Goal: Transaction & Acquisition: Register for event/course

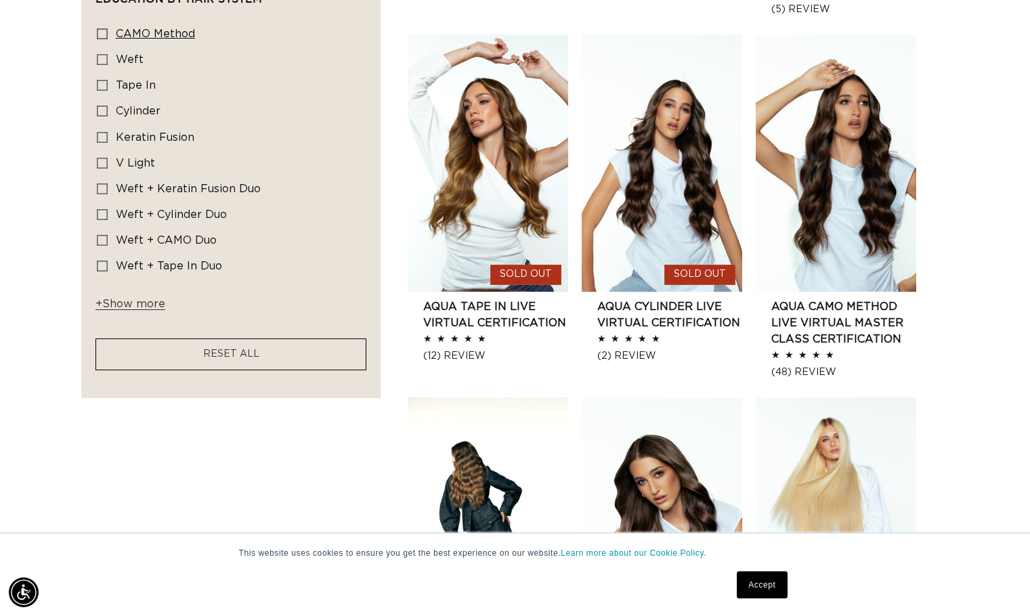
scroll to position [0, 1867]
click at [127, 306] on span "+ Show more" at bounding box center [130, 304] width 70 height 11
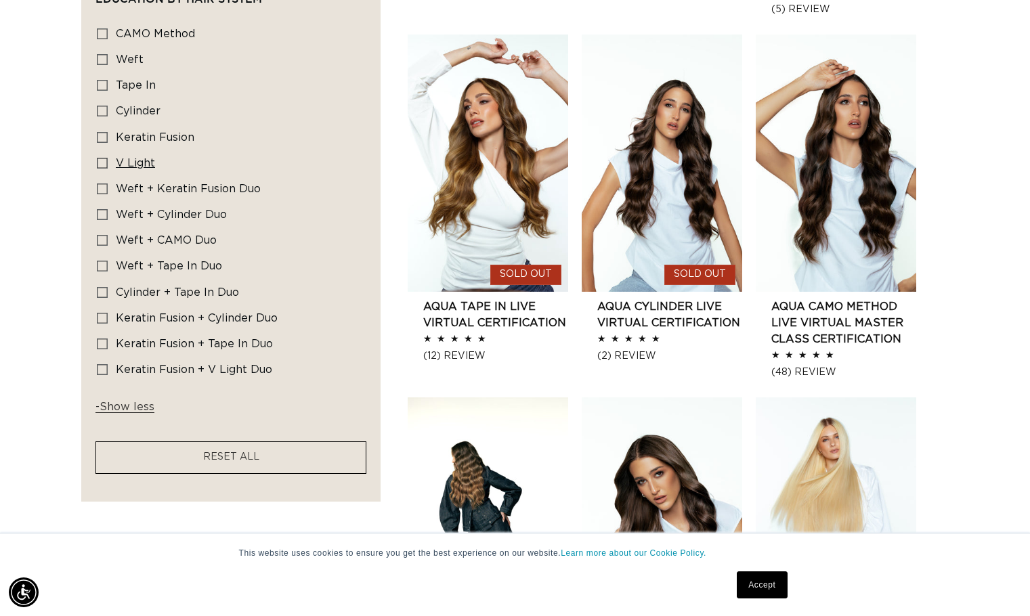
click at [119, 159] on span "V Light" at bounding box center [135, 163] width 39 height 11
click at [108, 159] on input "V Light V Light (1 product)" at bounding box center [102, 163] width 11 height 11
checkbox input "true"
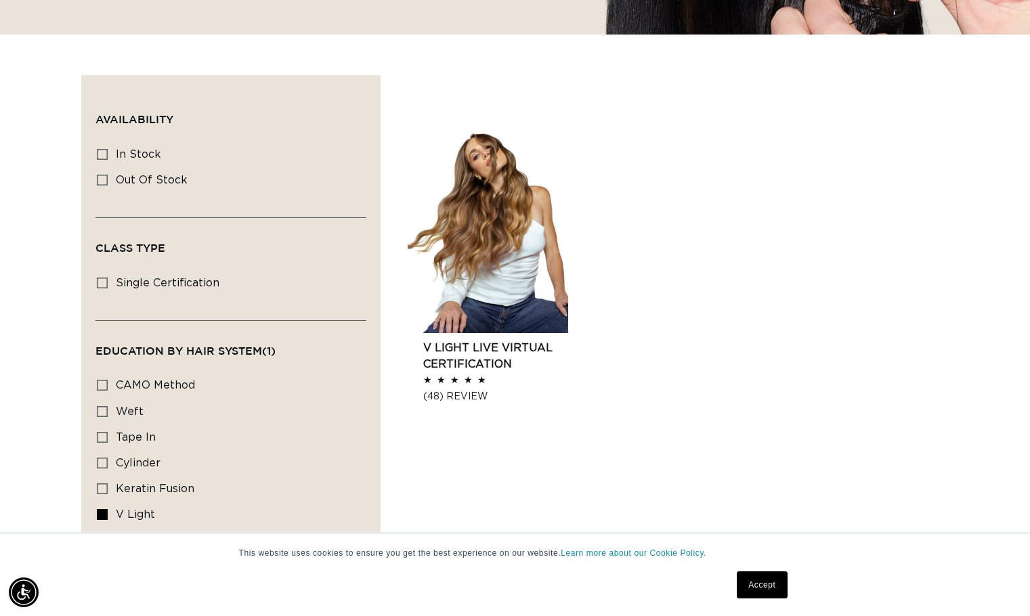
scroll to position [390, 0]
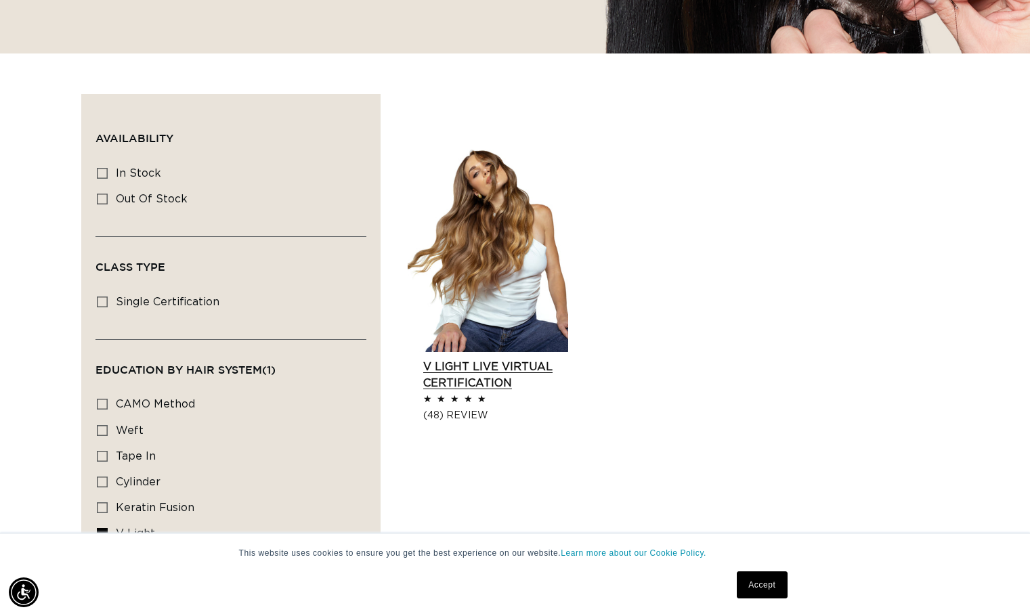
click at [458, 359] on link "V Light Live Virtual Certification" at bounding box center [495, 375] width 145 height 32
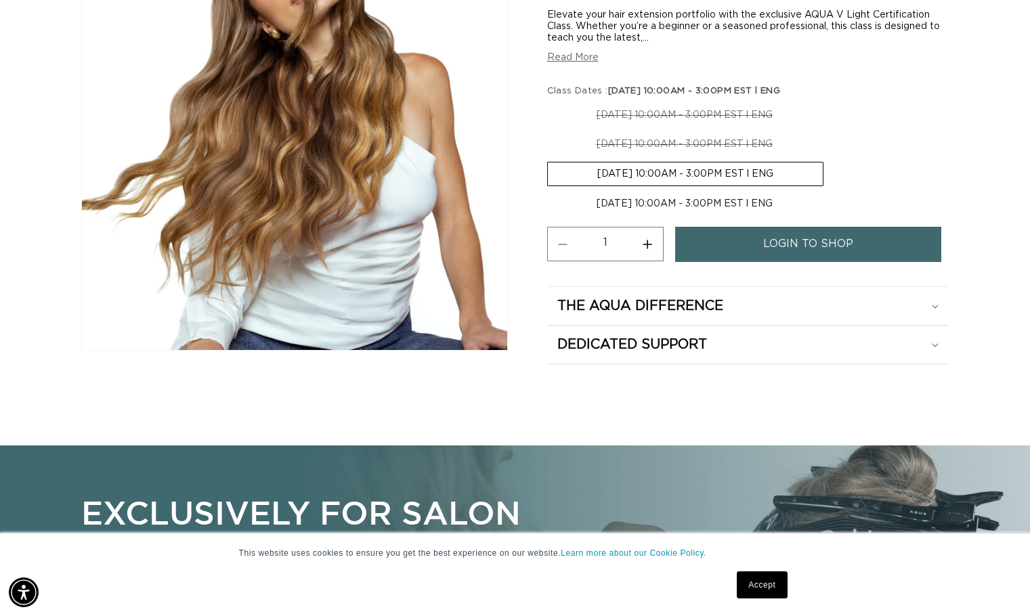
scroll to position [0, 1867]
click at [724, 247] on link "login to shop" at bounding box center [808, 244] width 267 height 35
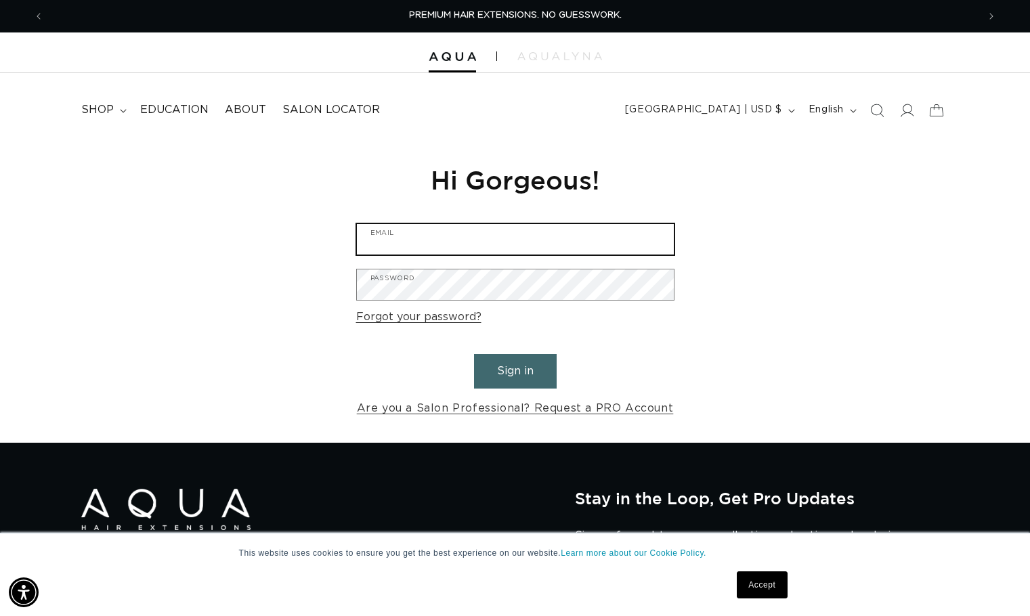
type input "j.l.smith2701@gmail.com"
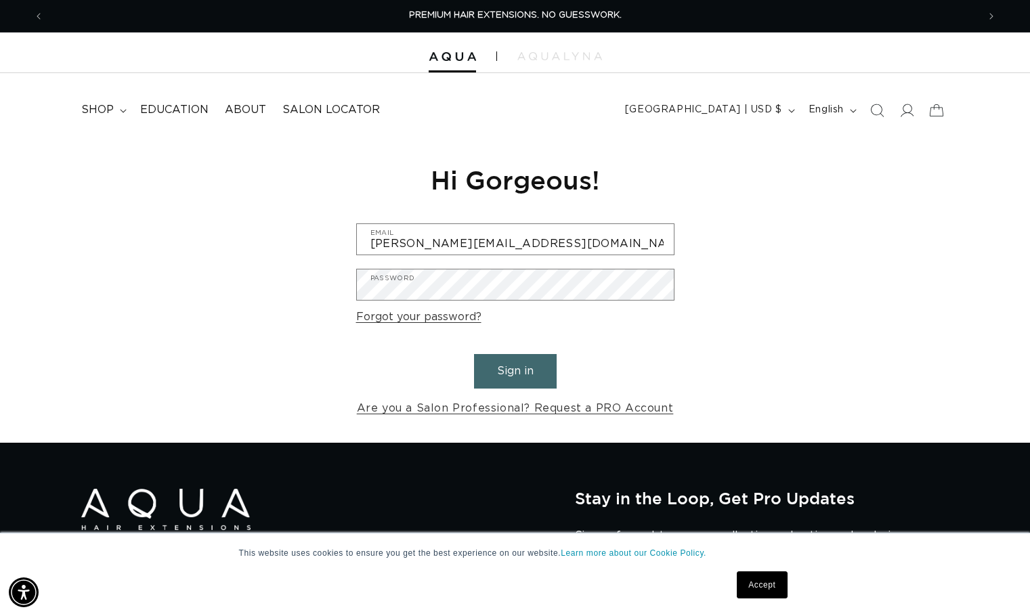
drag, startPoint x: 509, startPoint y: 374, endPoint x: 525, endPoint y: 363, distance: 19.0
click at [510, 374] on button "Sign in" at bounding box center [515, 371] width 83 height 35
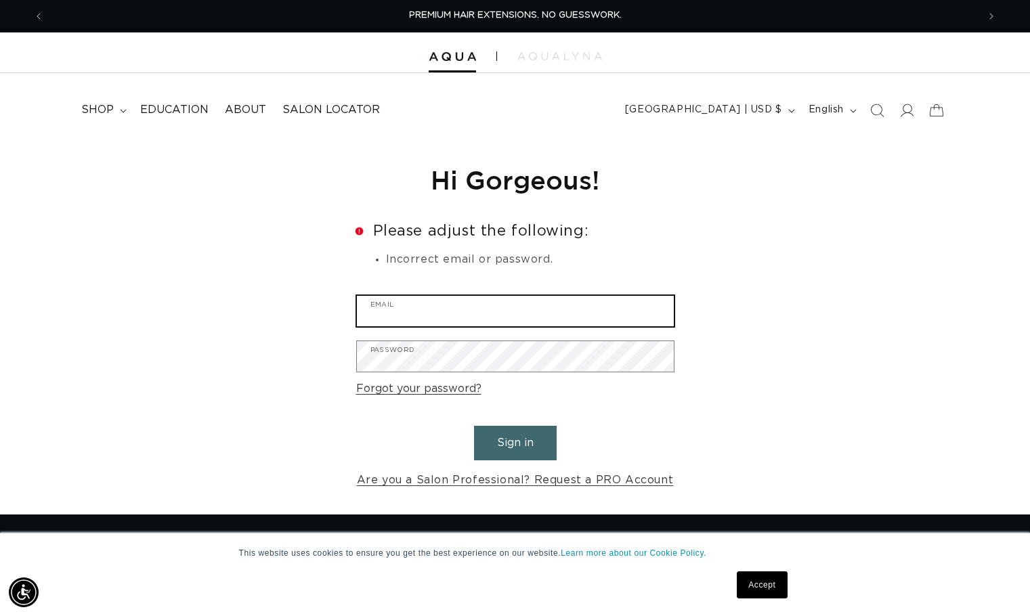
type input "[PERSON_NAME][EMAIL_ADDRESS][DOMAIN_NAME]"
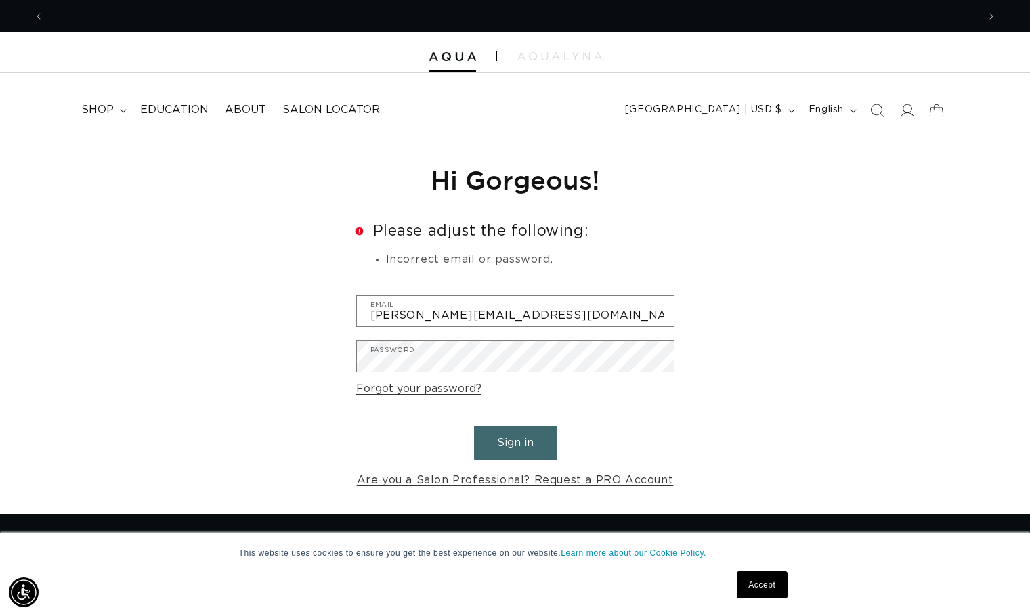
scroll to position [0, 1867]
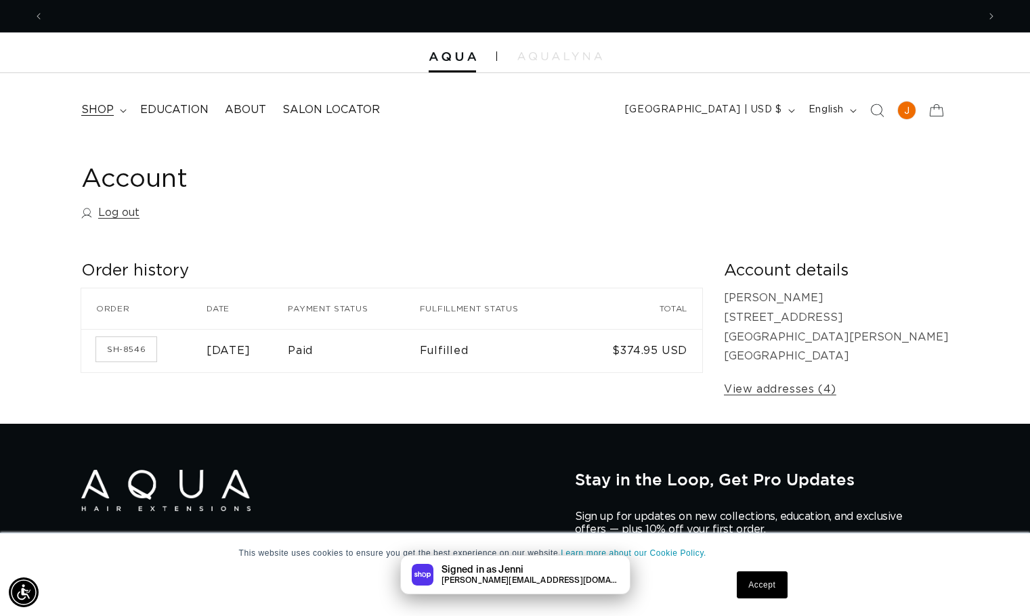
scroll to position [0, 933]
click at [154, 113] on span "Education" at bounding box center [174, 110] width 68 height 14
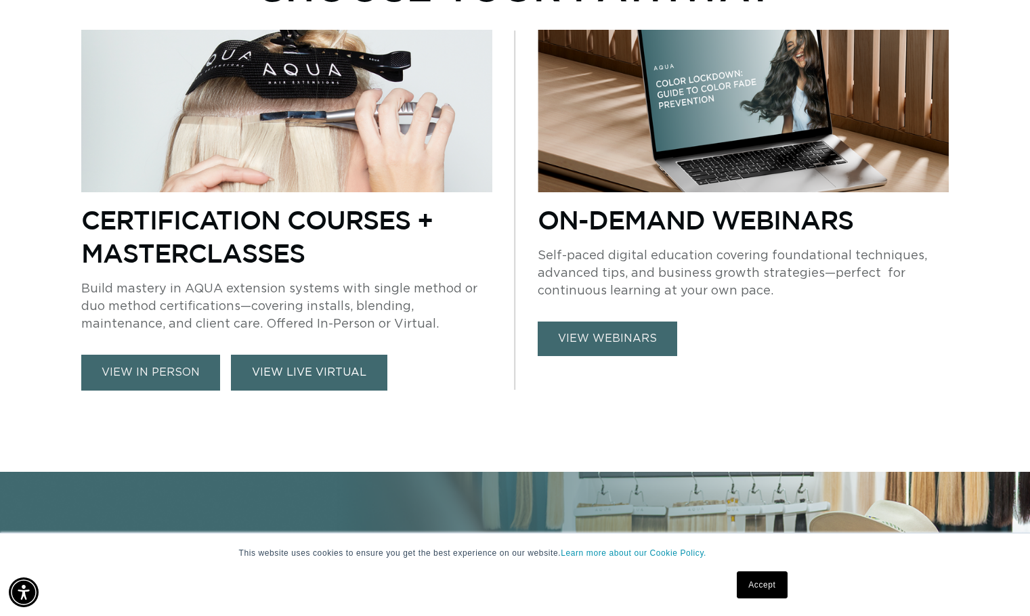
scroll to position [0, 1867]
click at [288, 368] on link "VIEW LIVE VIRTUAL" at bounding box center [309, 373] width 156 height 36
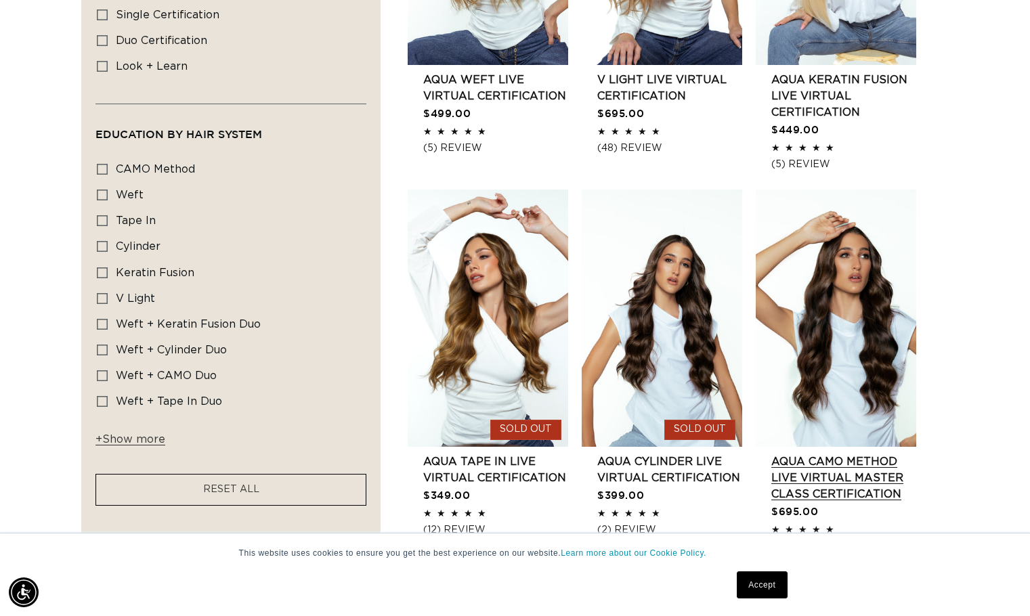
scroll to position [0, 933]
click at [869, 454] on link "AQUA CAMO Method LIVE VIRTUAL Master Class Certification" at bounding box center [843, 478] width 145 height 49
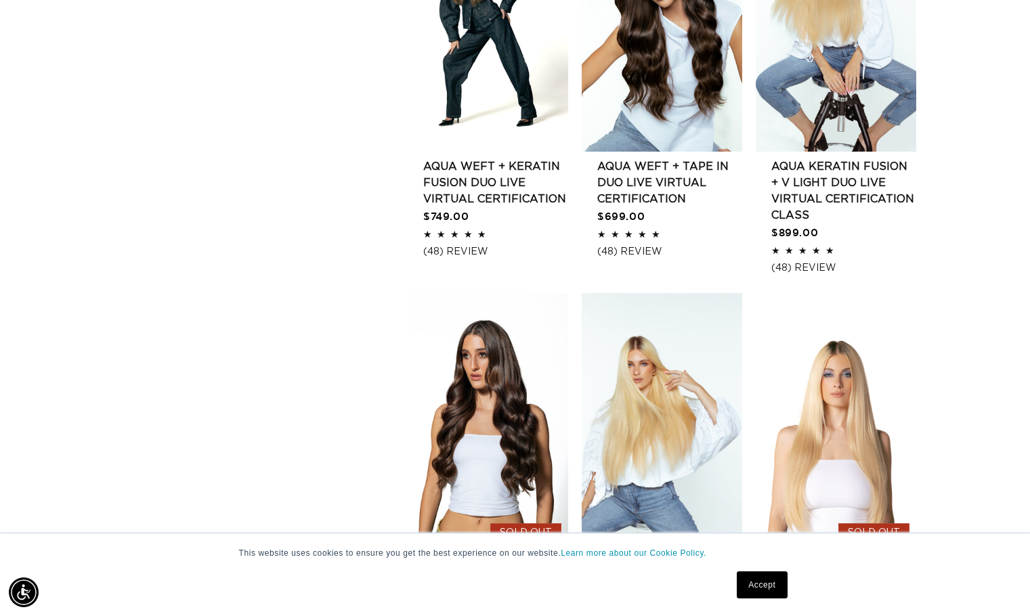
scroll to position [0, 1867]
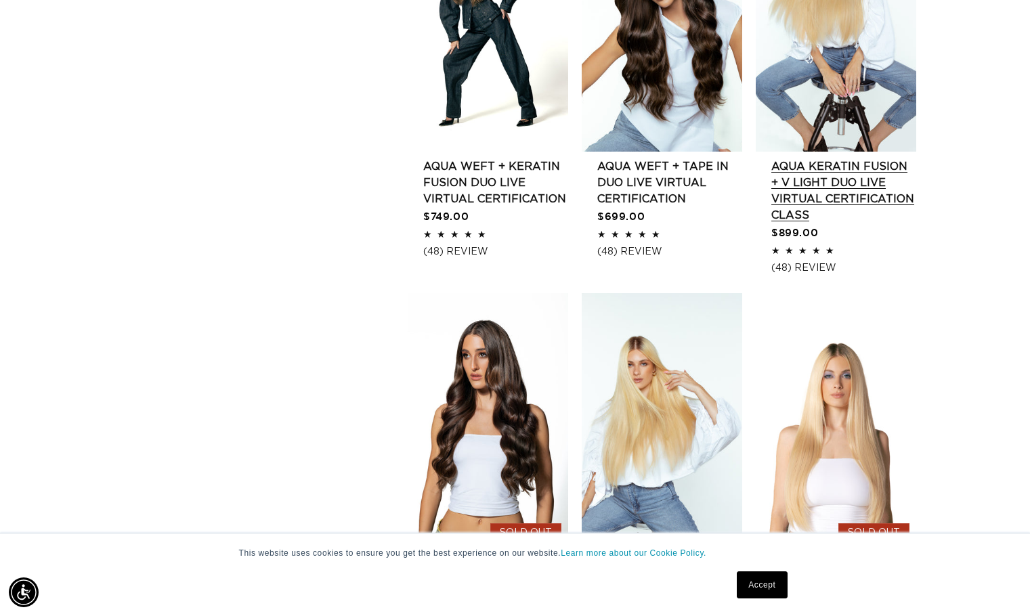
click at [814, 193] on link "AQUA Keratin Fusion + V Light DUO Live Virtual Certification Class" at bounding box center [843, 190] width 145 height 65
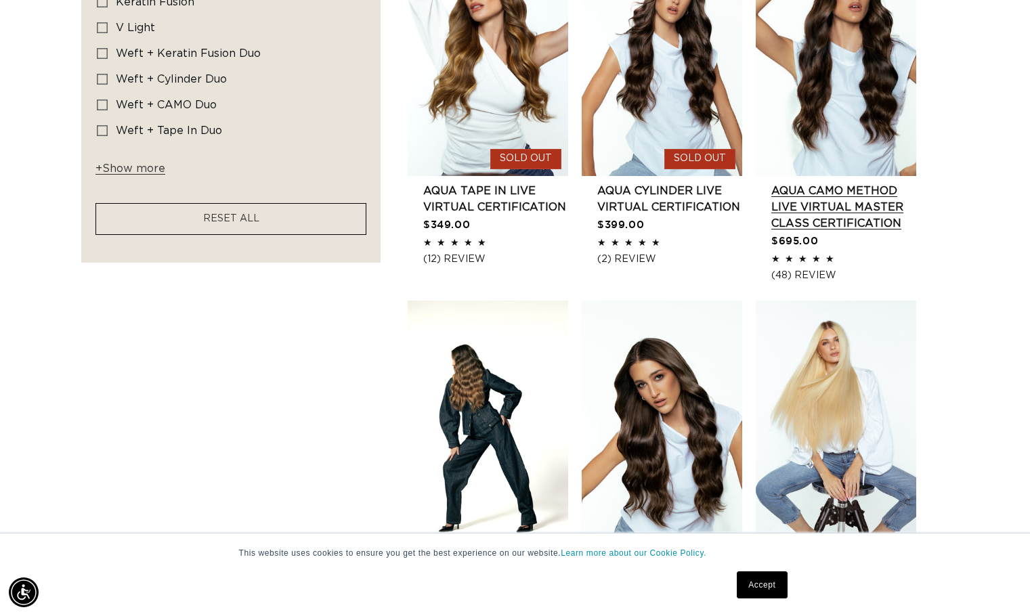
click at [872, 183] on link "AQUA CAMO Method LIVE VIRTUAL Master Class Certification" at bounding box center [843, 207] width 145 height 49
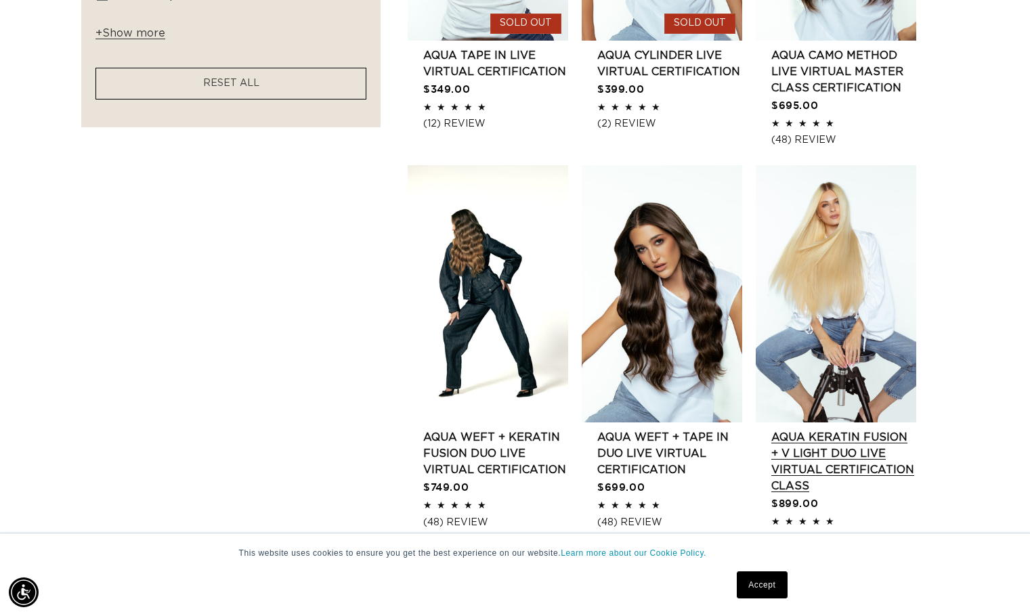
scroll to position [0, 933]
click at [901, 429] on link "AQUA Keratin Fusion + V Light DUO Live Virtual Certification Class" at bounding box center [843, 461] width 145 height 65
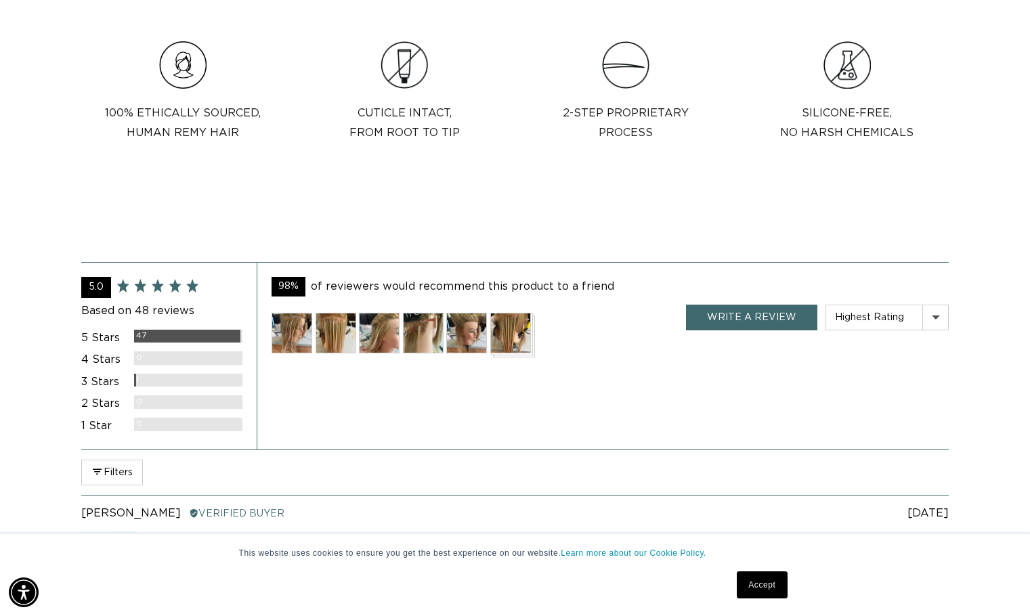
scroll to position [745, 0]
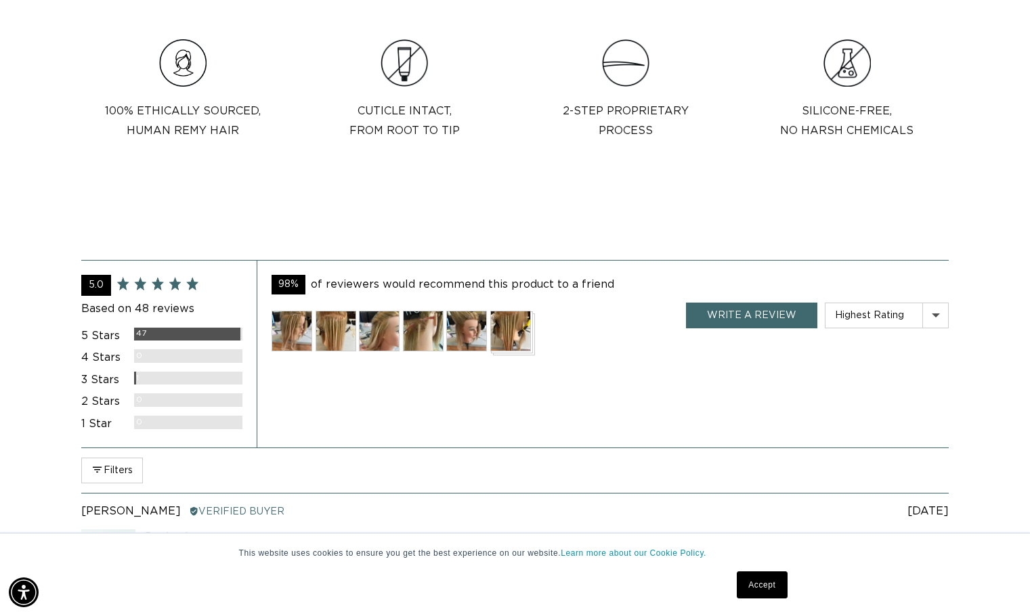
click at [330, 335] on img at bounding box center [335, 331] width 41 height 41
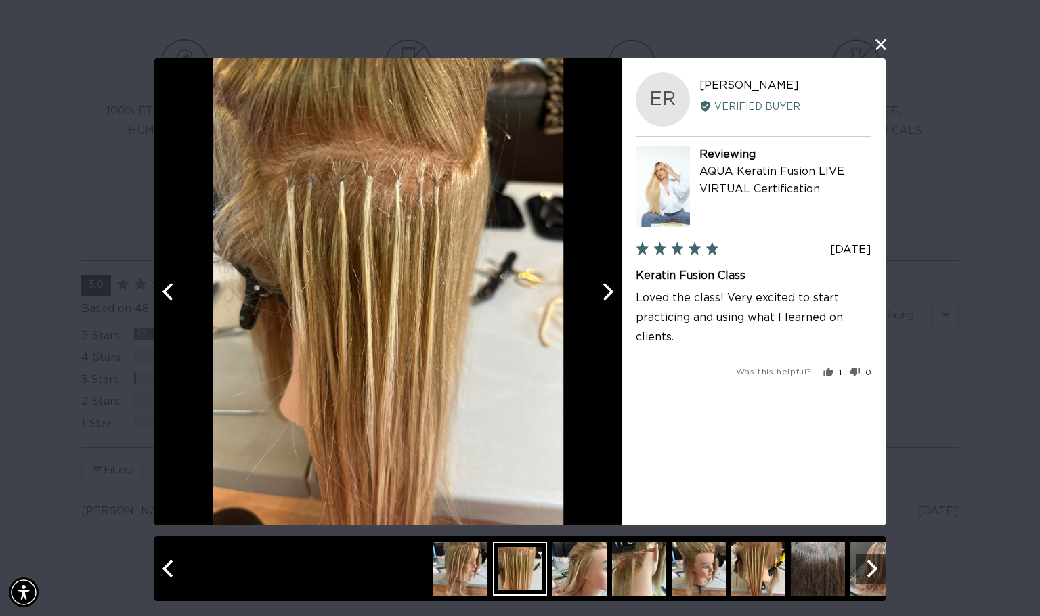
scroll to position [0, 0]
click at [607, 292] on icon "Next" at bounding box center [607, 291] width 18 height 18
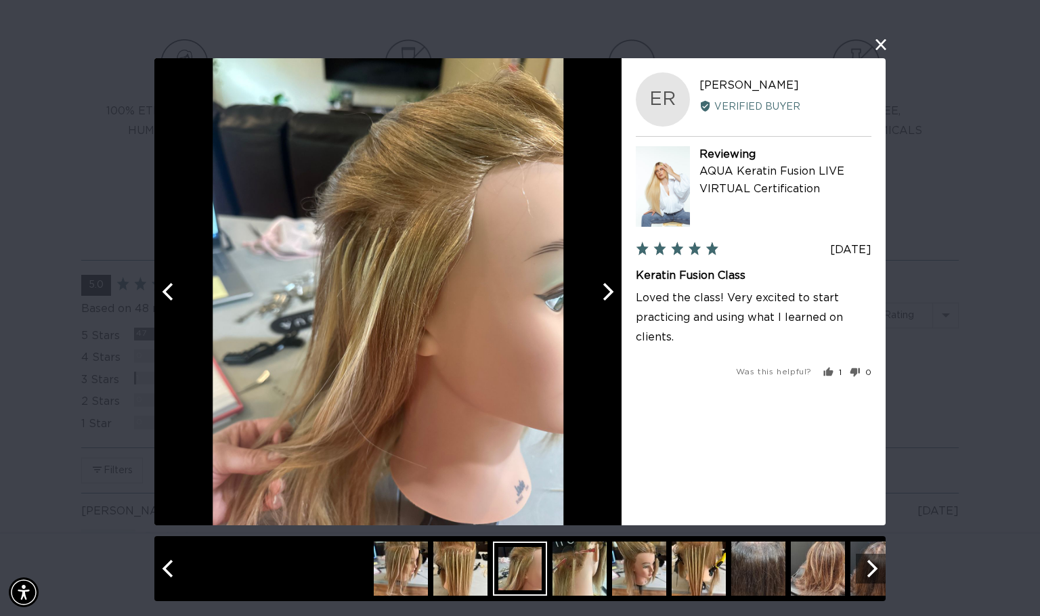
click at [607, 292] on icon "Next" at bounding box center [607, 291] width 18 height 18
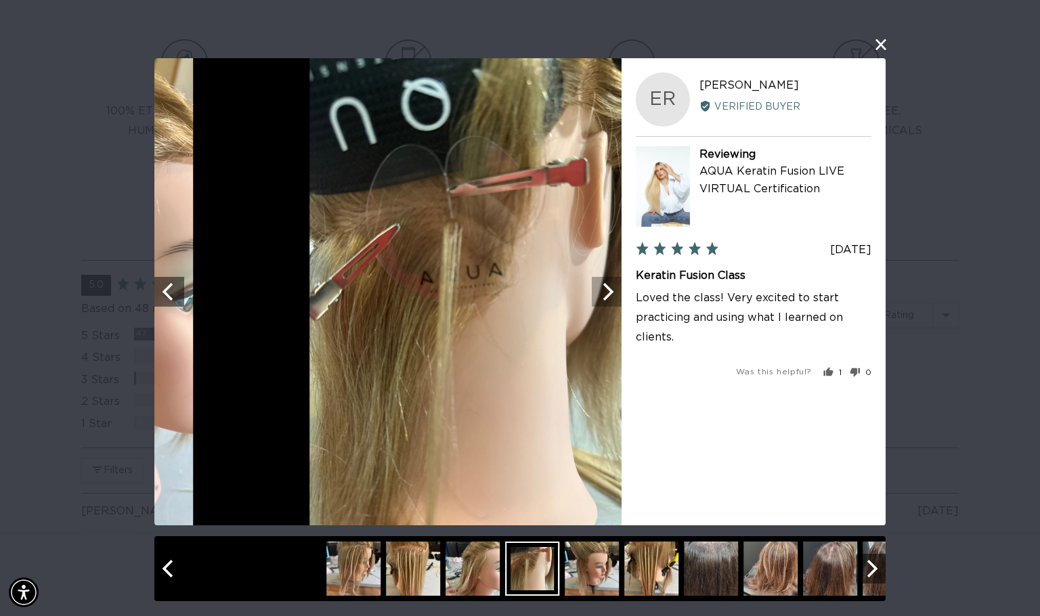
scroll to position [0, 944]
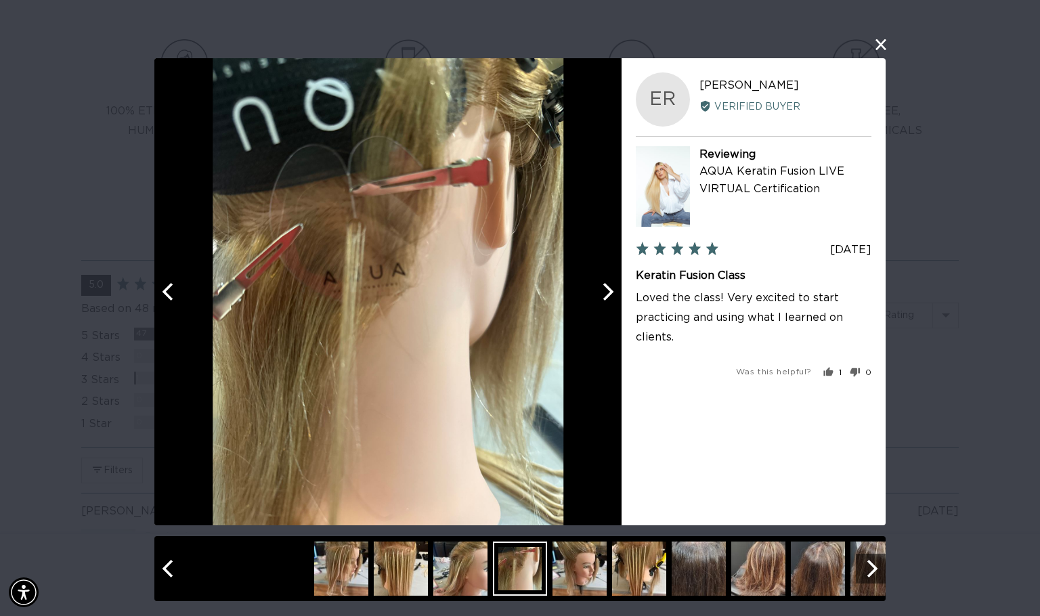
click at [607, 292] on icon "Next" at bounding box center [607, 291] width 18 height 18
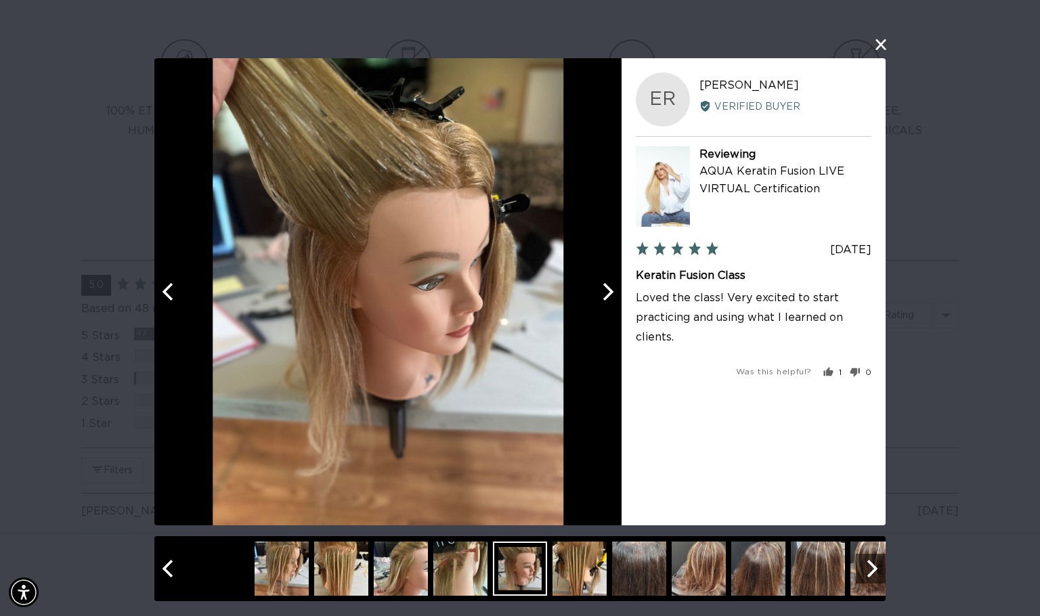
click at [607, 292] on icon "Next" at bounding box center [607, 291] width 18 height 18
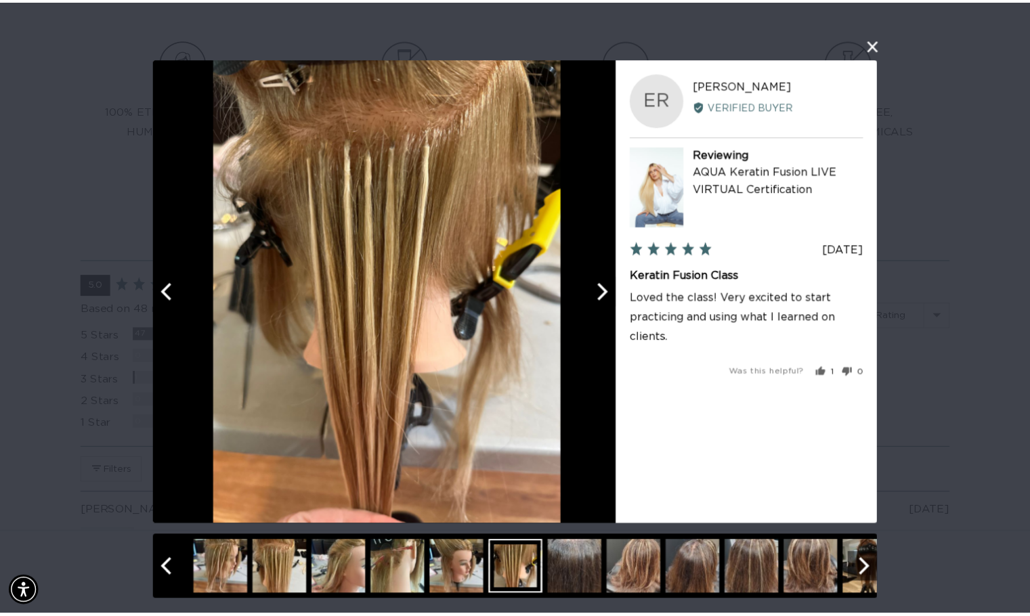
scroll to position [0, 1887]
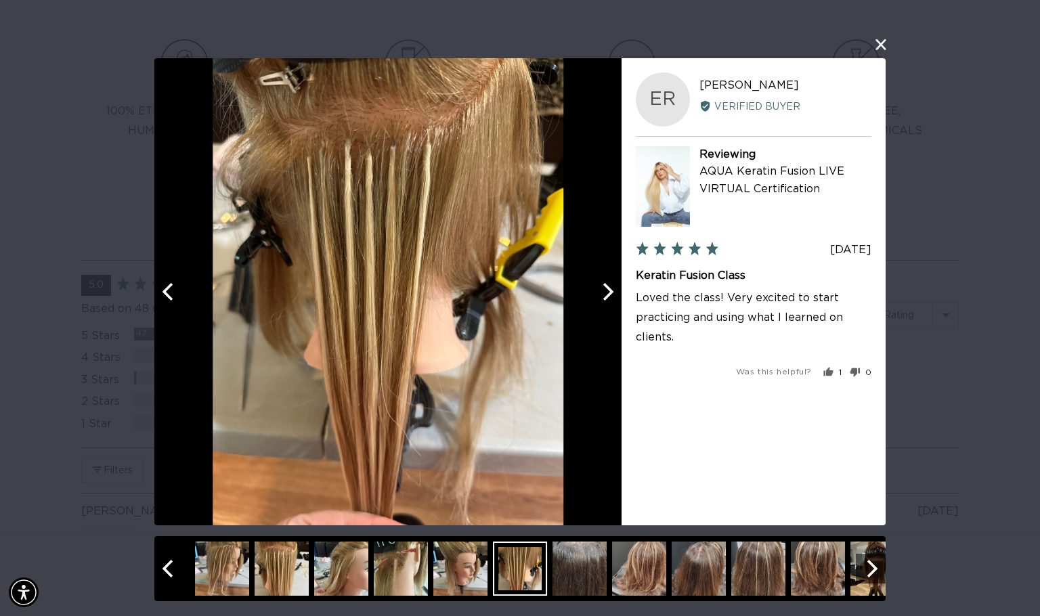
click at [879, 44] on button "close this modal window" at bounding box center [881, 44] width 16 height 16
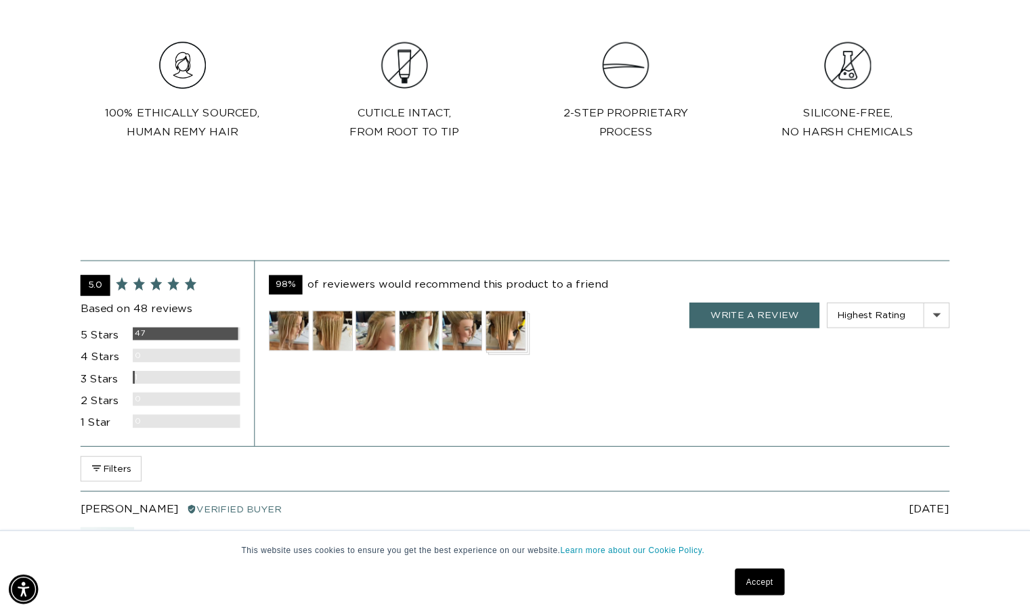
scroll to position [0, 1867]
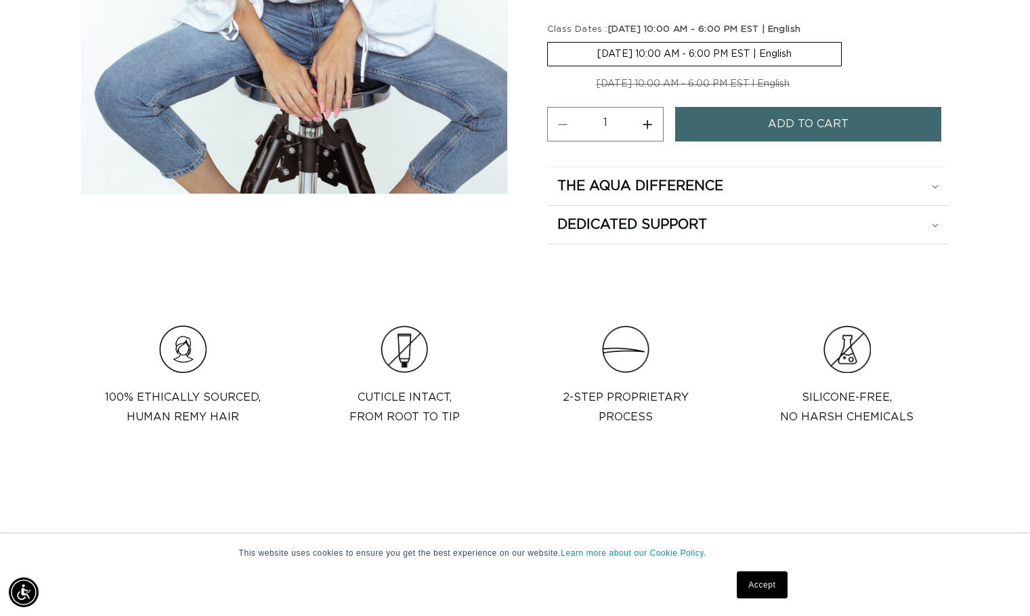
scroll to position [542, 0]
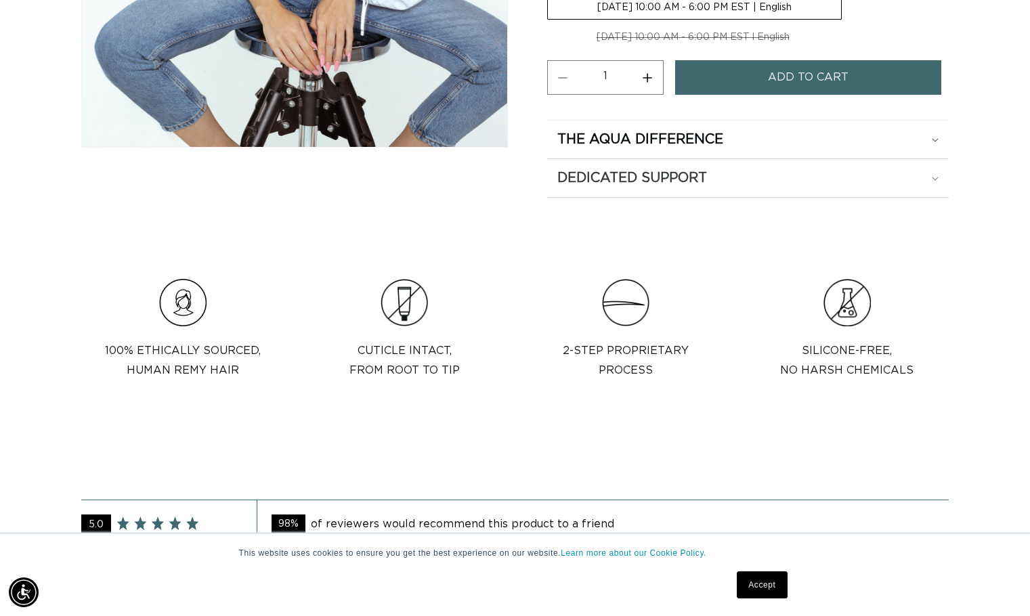
click at [796, 193] on summary "Dedicated Support" at bounding box center [747, 178] width 401 height 38
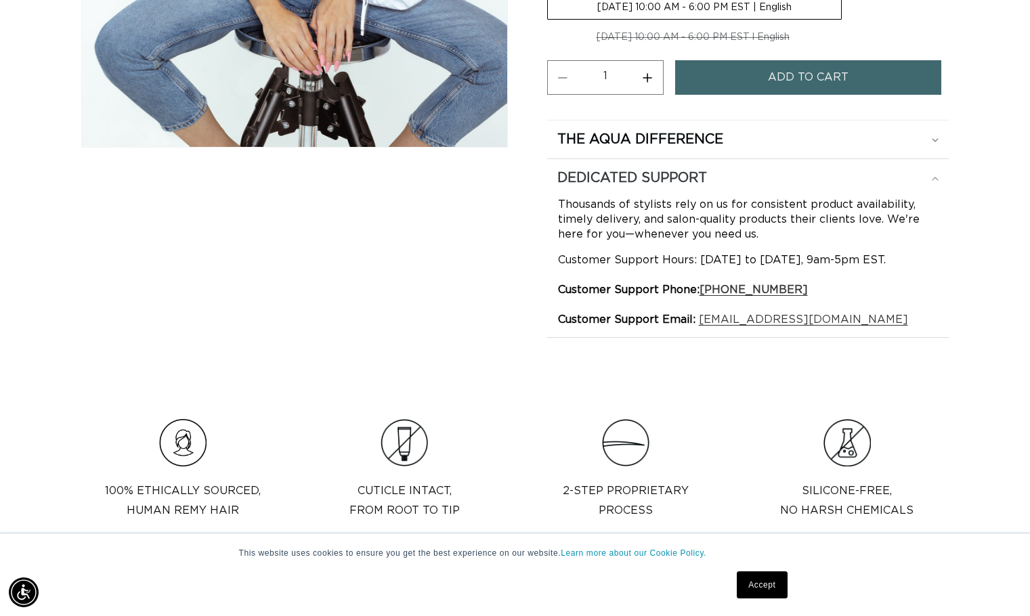
scroll to position [0, 0]
click at [929, 137] on div "The Aqua Difference" at bounding box center [747, 140] width 381 height 18
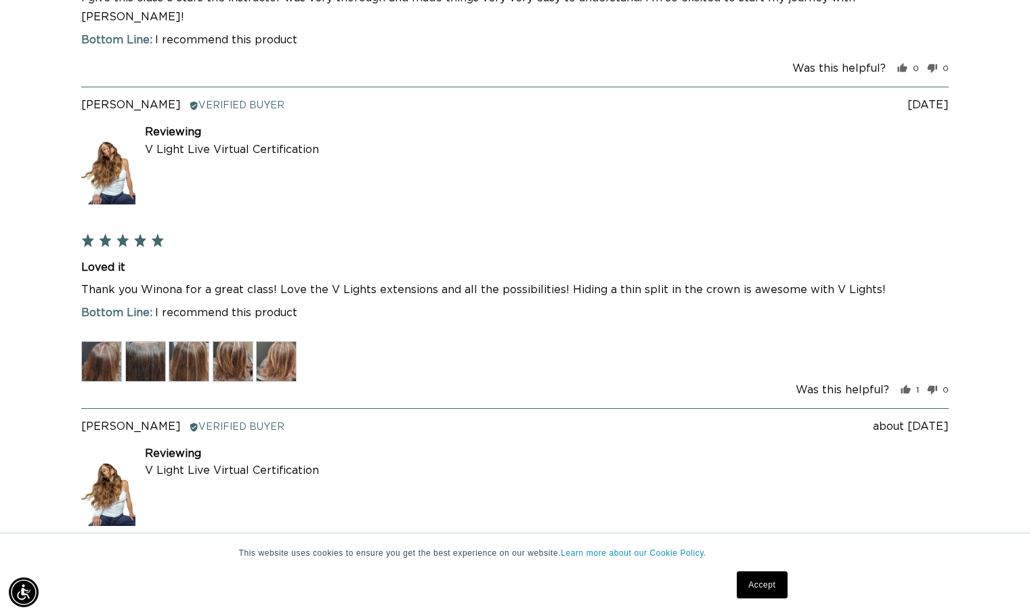
click at [232, 341] on img at bounding box center [233, 361] width 41 height 41
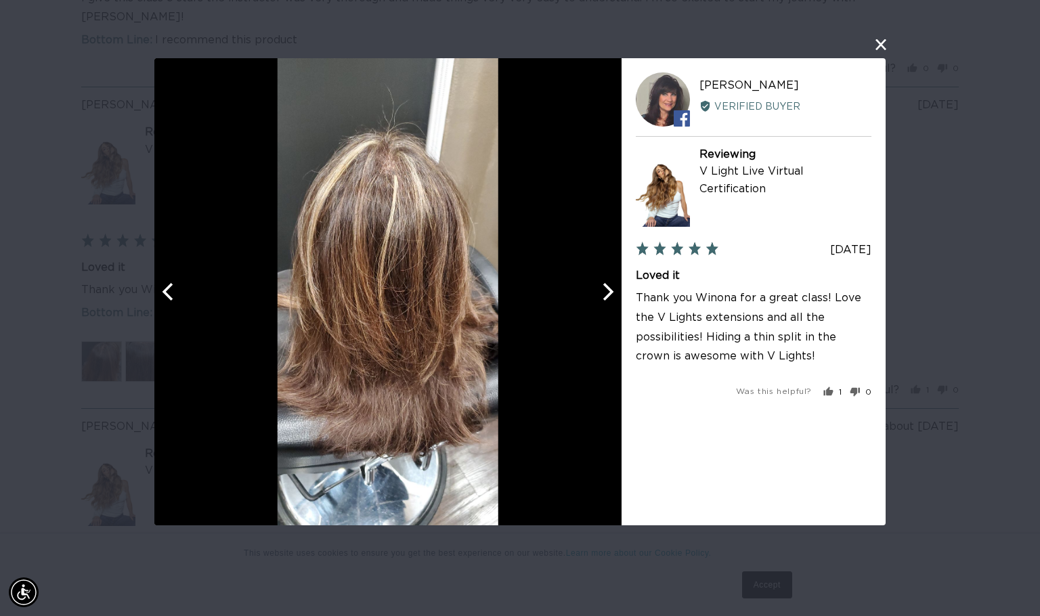
scroll to position [0, 944]
click at [614, 296] on icon "Next" at bounding box center [607, 291] width 18 height 18
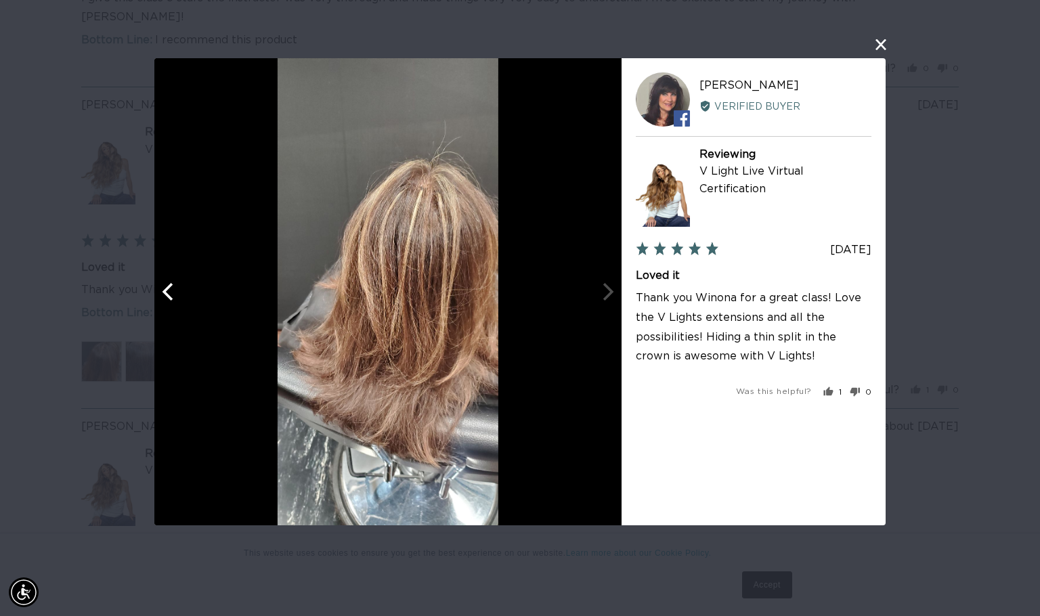
click at [614, 296] on div at bounding box center [387, 291] width 467 height 467
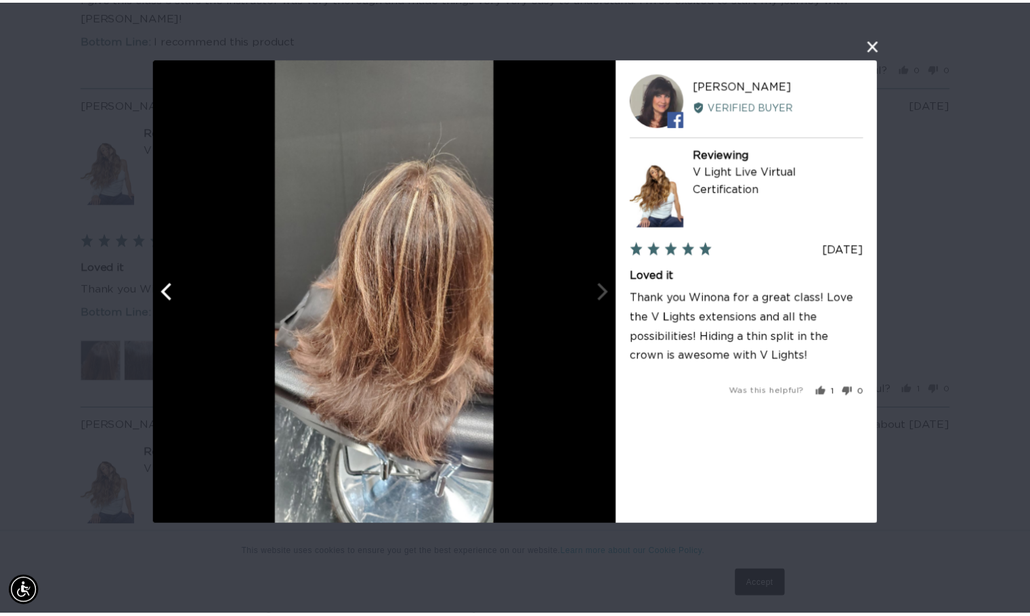
scroll to position [0, 1887]
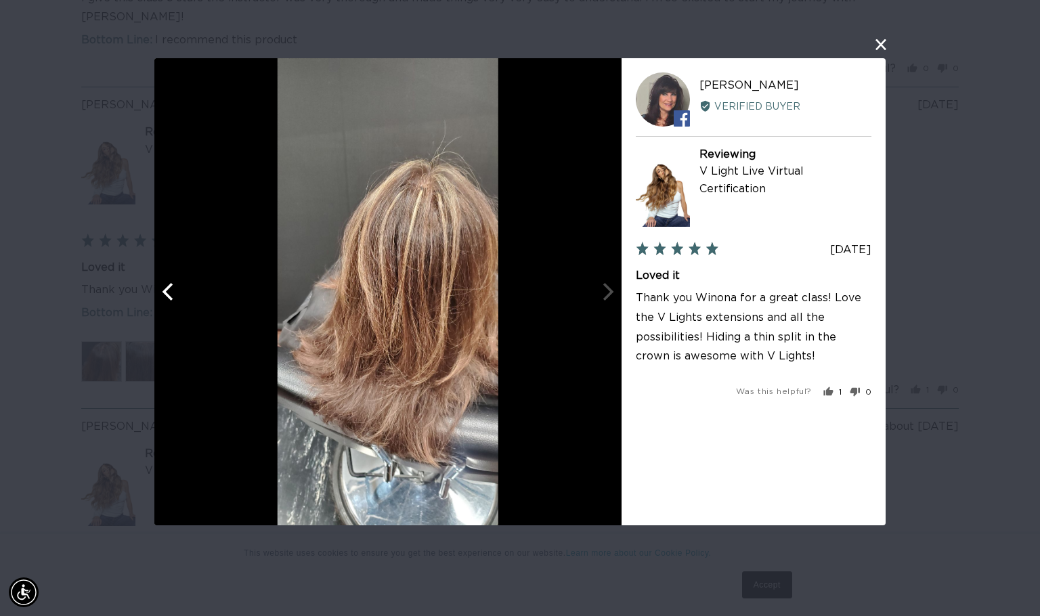
click at [883, 41] on button "close this modal window" at bounding box center [881, 44] width 16 height 16
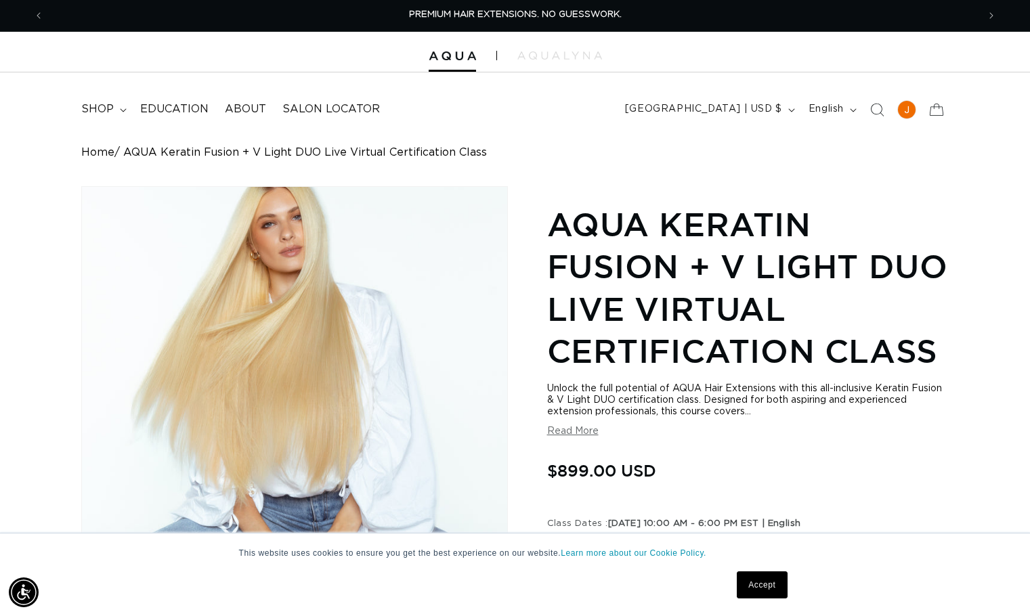
scroll to position [0, 0]
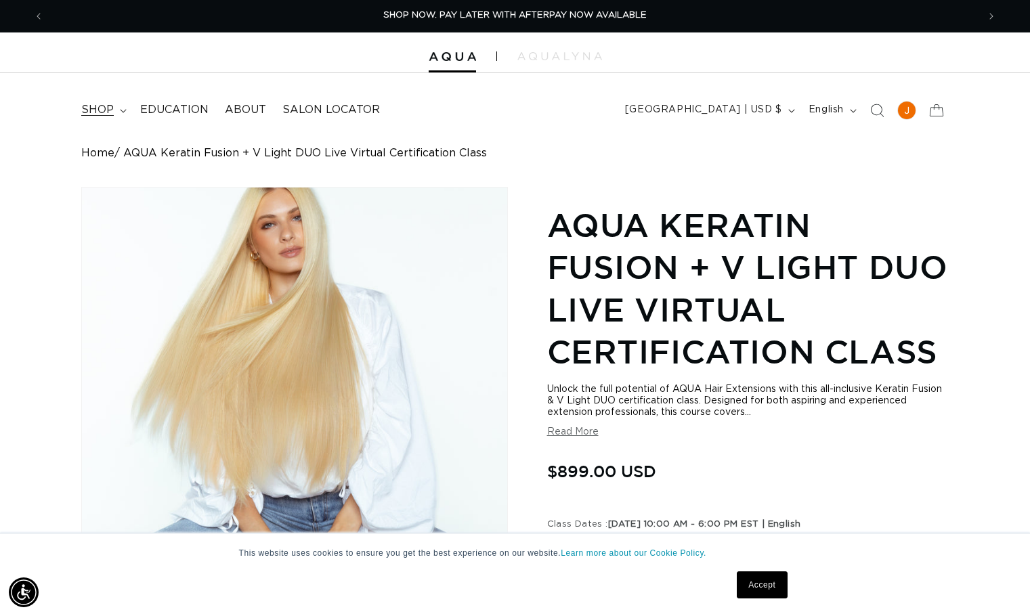
click at [89, 111] on span "shop" at bounding box center [97, 110] width 32 height 14
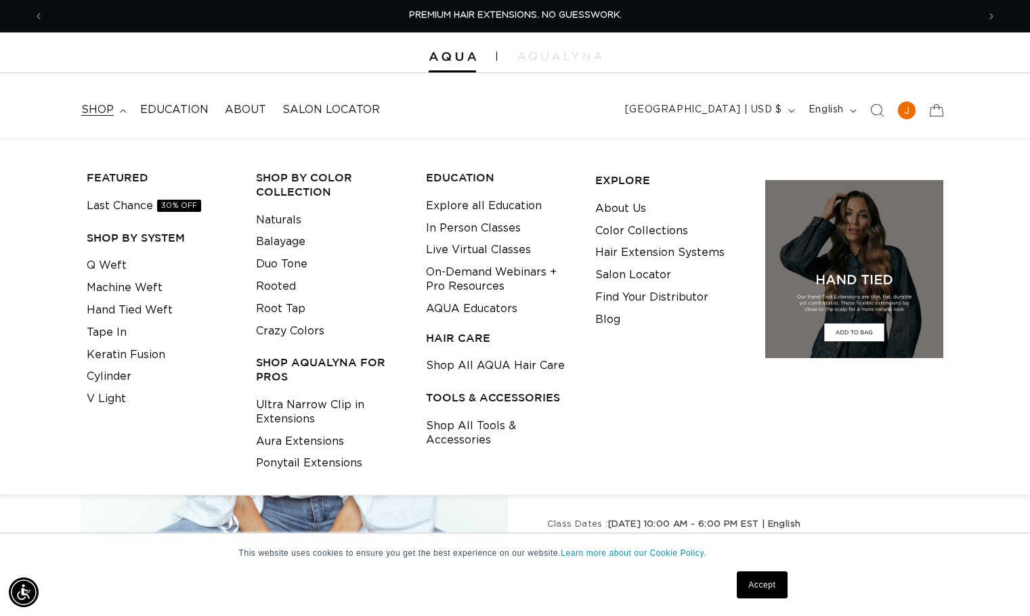
click at [49, 525] on div "Home AQUA Keratin Fusion + V Light DUO Live Virtual Certification Class Skip to…" at bounding box center [515, 522] width 1030 height 751
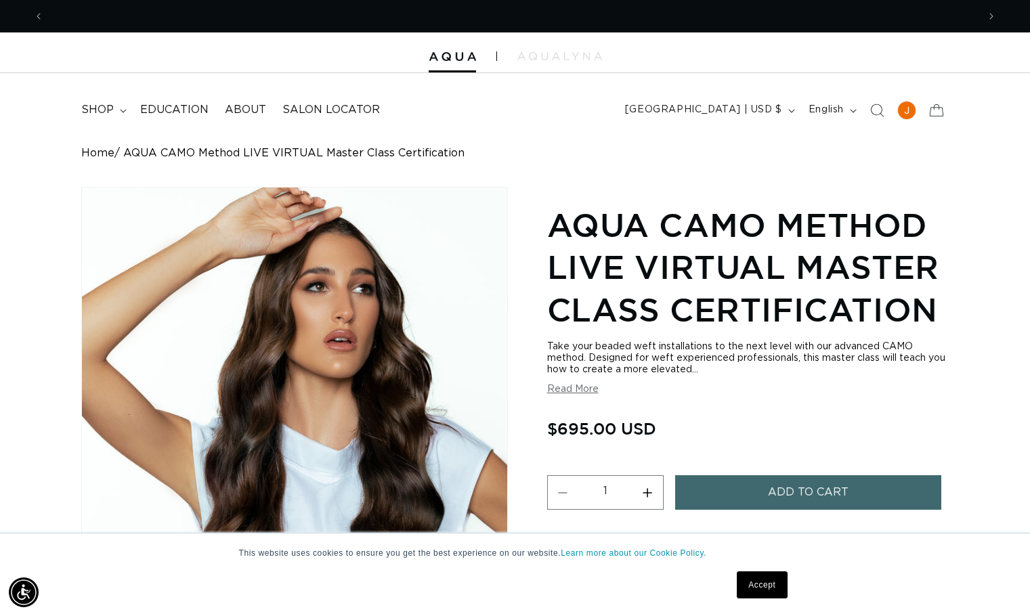
scroll to position [0, 1867]
click at [567, 382] on div "Take your beaded weft installations to the next level with our advanced CAMO me…" at bounding box center [747, 368] width 401 height 54
click at [571, 384] on button "Read More" at bounding box center [572, 390] width 51 height 12
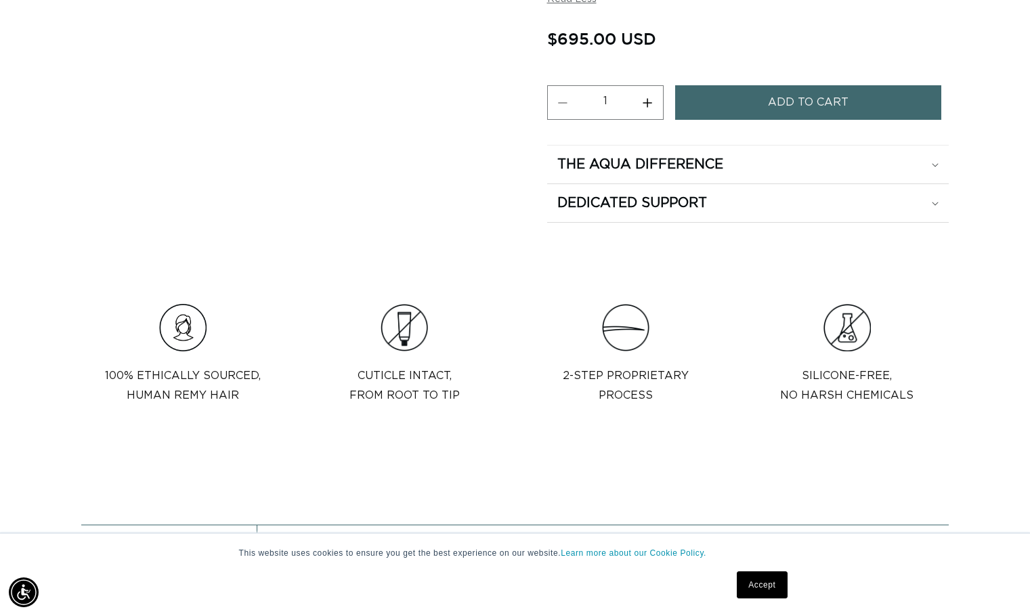
scroll to position [0, 0]
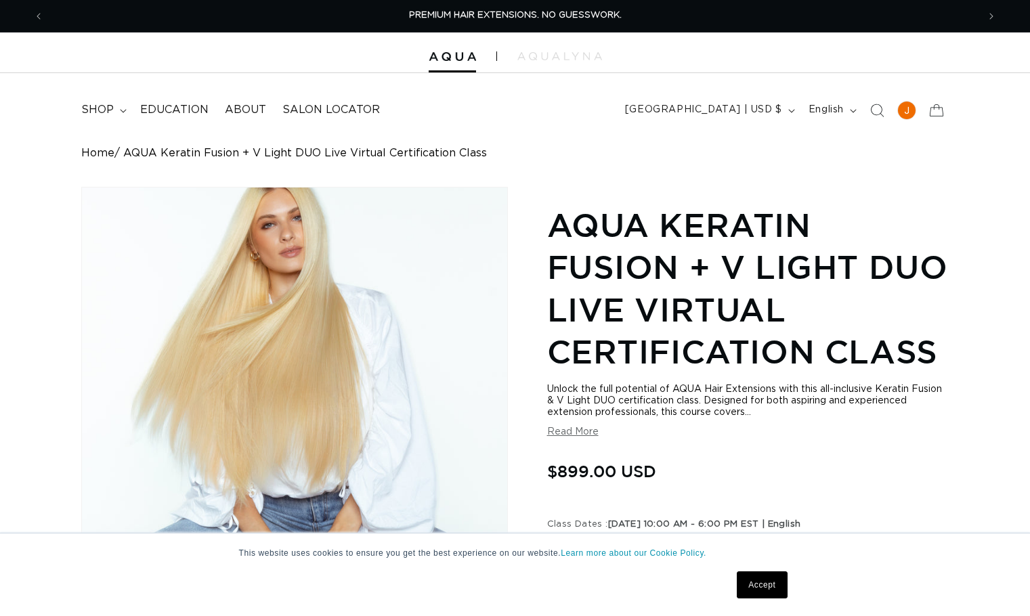
click at [567, 432] on button "Read More" at bounding box center [572, 432] width 51 height 12
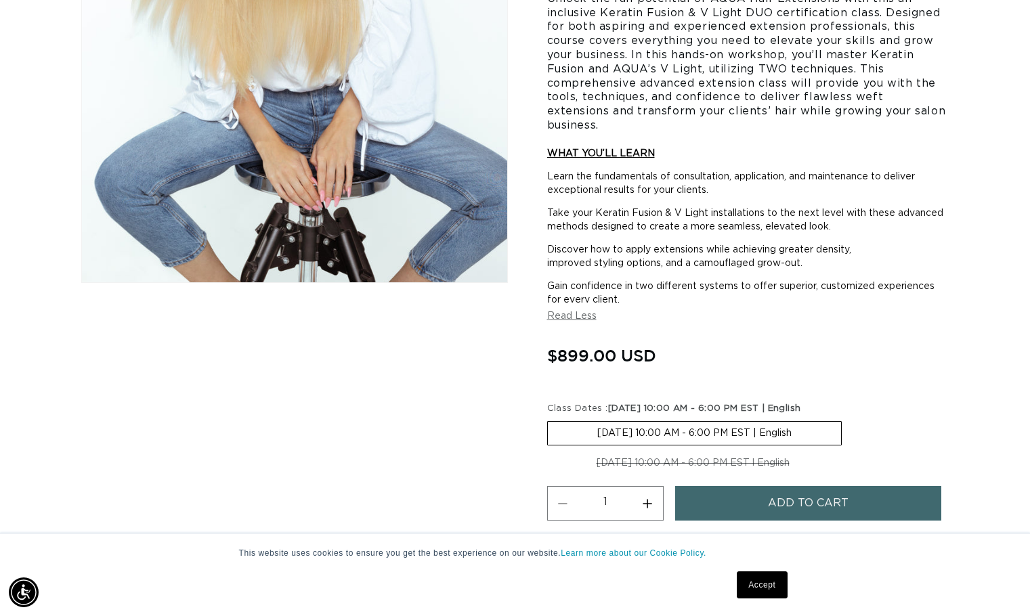
scroll to position [0, 1867]
click at [670, 407] on span "[DATE] 10:00 AM - 6:00 PM EST | English" at bounding box center [704, 408] width 193 height 9
click at [623, 405] on span "[DATE] 10:00 AM - 6:00 PM EST | English" at bounding box center [704, 408] width 193 height 9
click at [609, 431] on label "09-29-2025 10:00 AM - 6:00 PM EST | English Variant sold out or unavailable" at bounding box center [694, 433] width 294 height 24
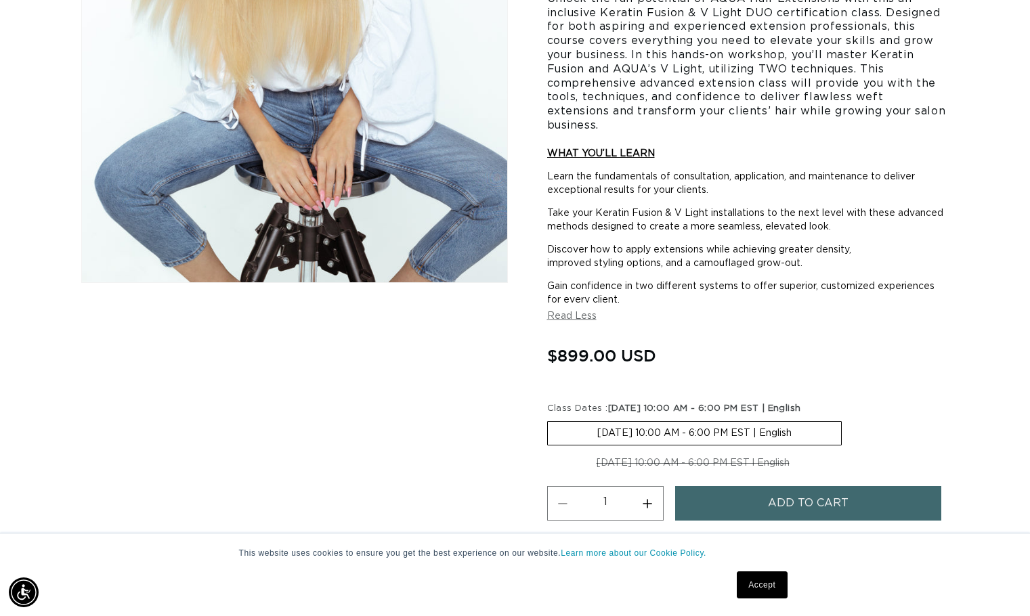
click at [551, 419] on input "09-29-2025 10:00 AM - 6:00 PM EST | English Variant sold out or unavailable" at bounding box center [550, 418] width 1 height 1
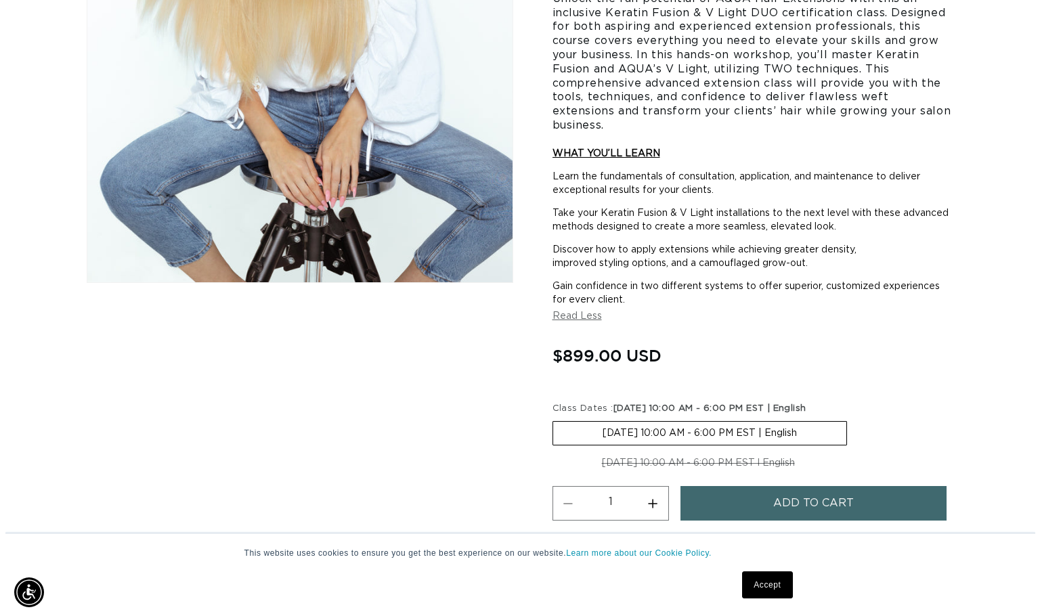
scroll to position [0, 933]
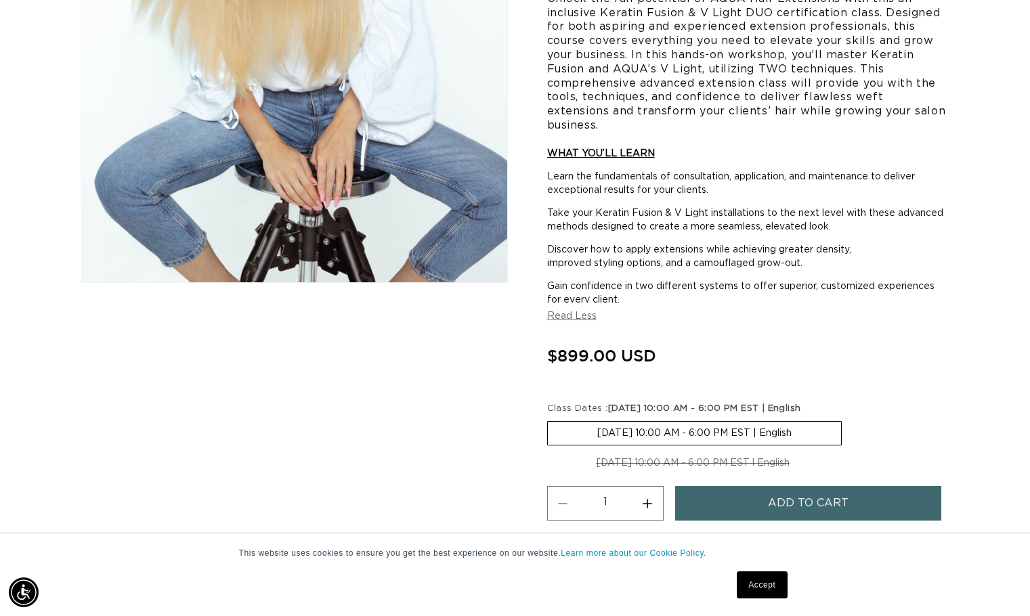
click at [877, 502] on button "Add to cart" at bounding box center [808, 503] width 267 height 35
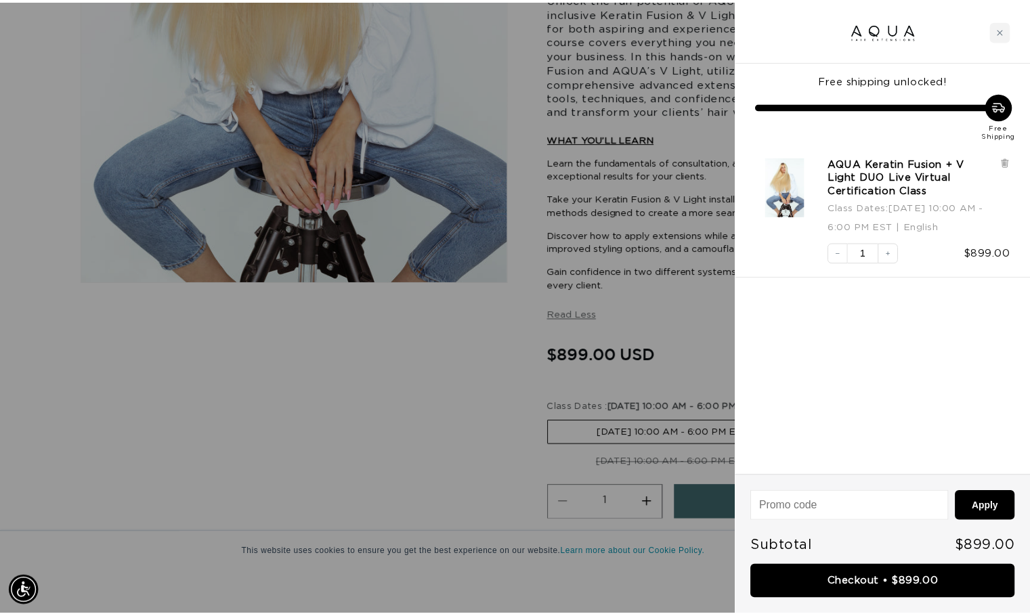
scroll to position [0, 1887]
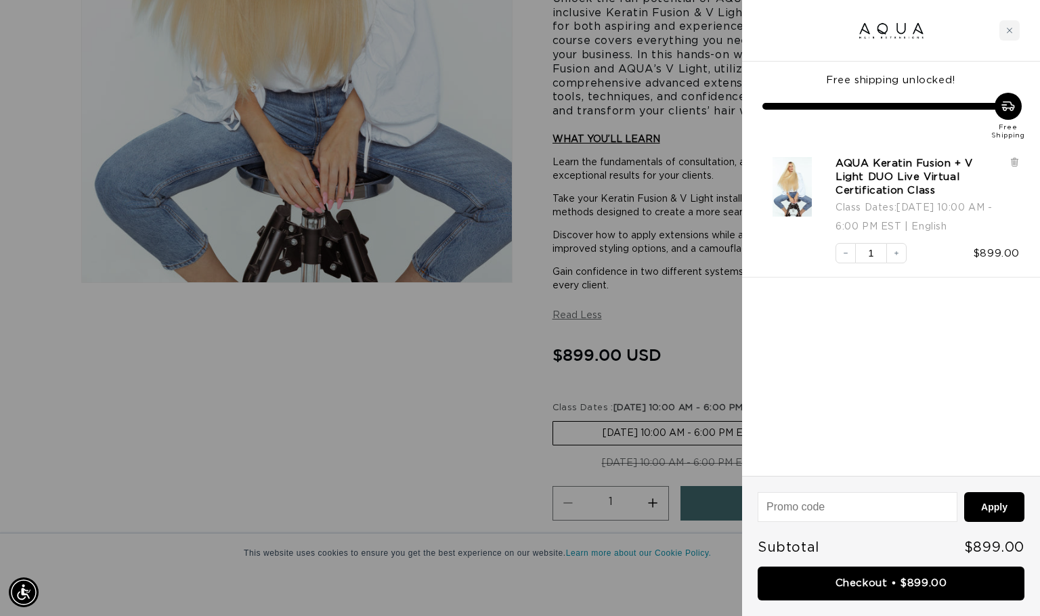
click at [448, 439] on div at bounding box center [520, 308] width 1040 height 616
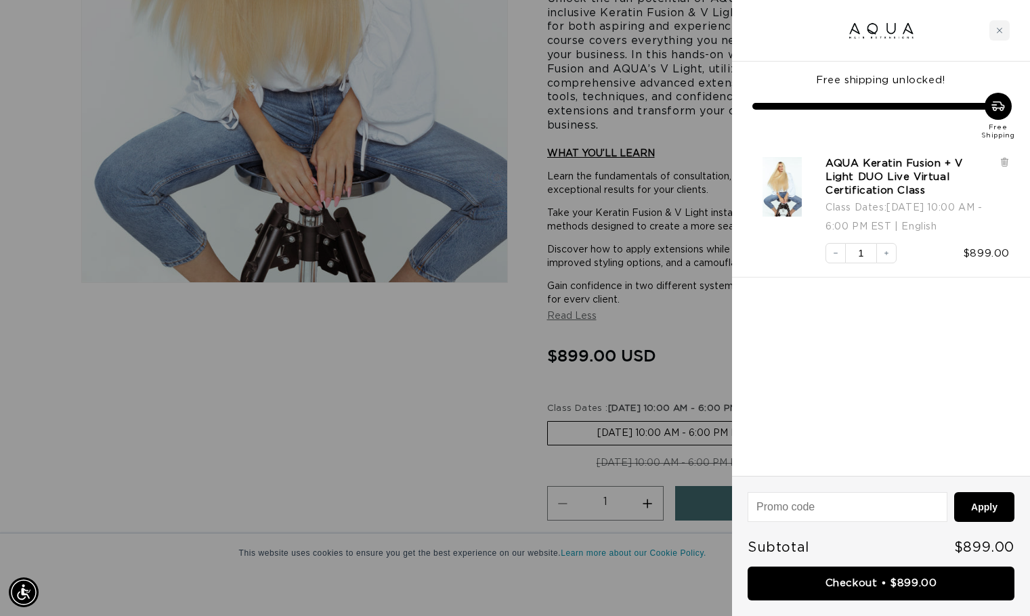
scroll to position [0, 0]
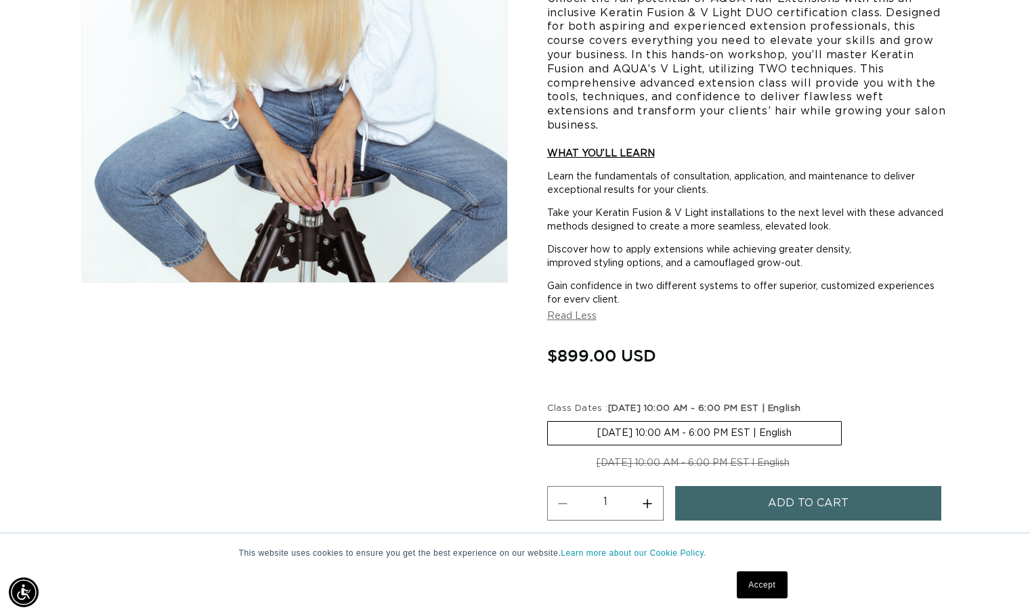
click at [766, 594] on link "Accept" at bounding box center [762, 584] width 50 height 27
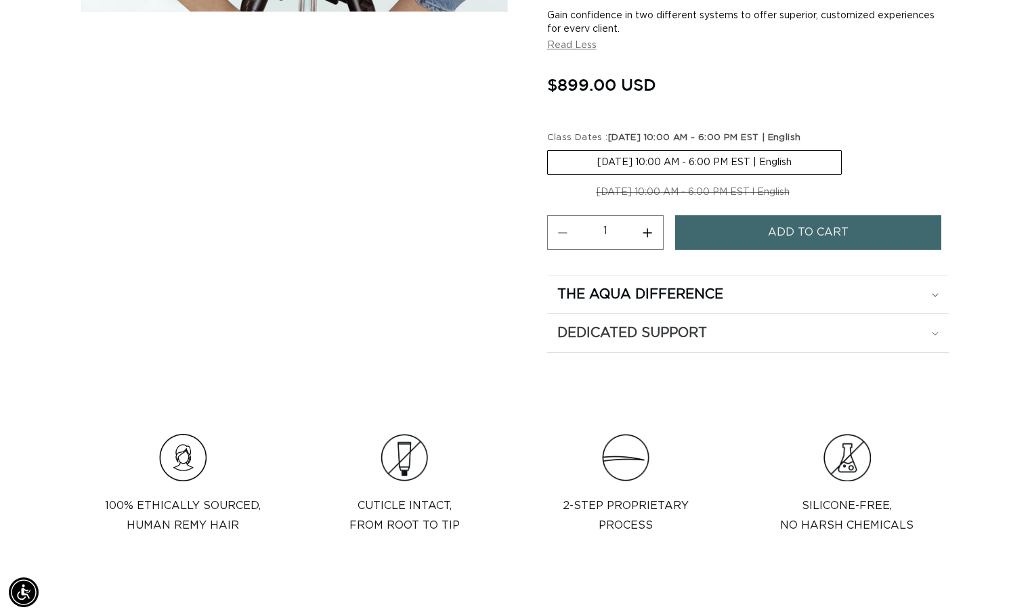
click at [931, 338] on div "Dedicated Support" at bounding box center [747, 333] width 381 height 18
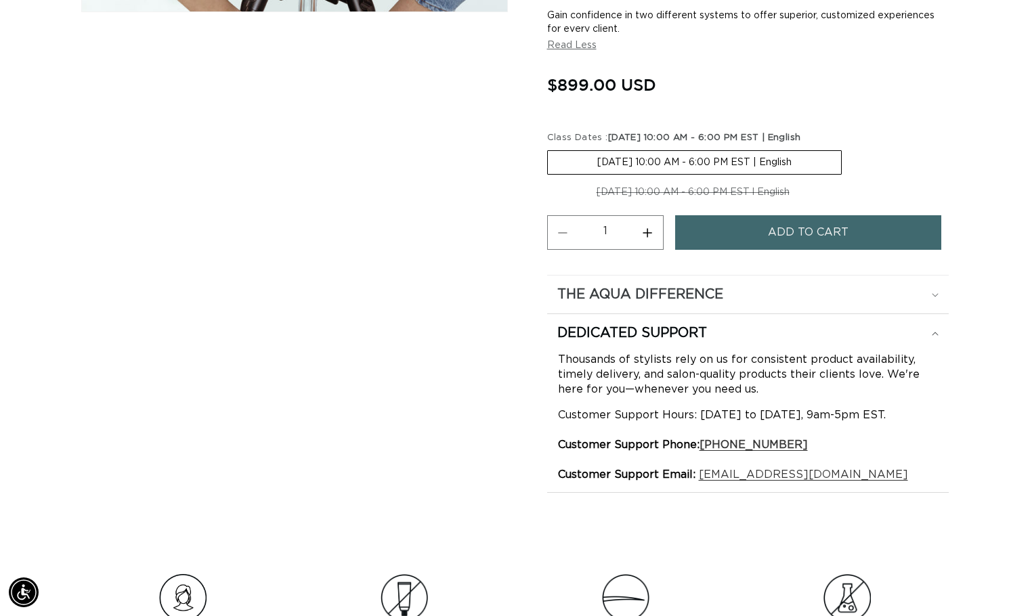
click at [927, 292] on div "The Aqua Difference" at bounding box center [747, 295] width 381 height 18
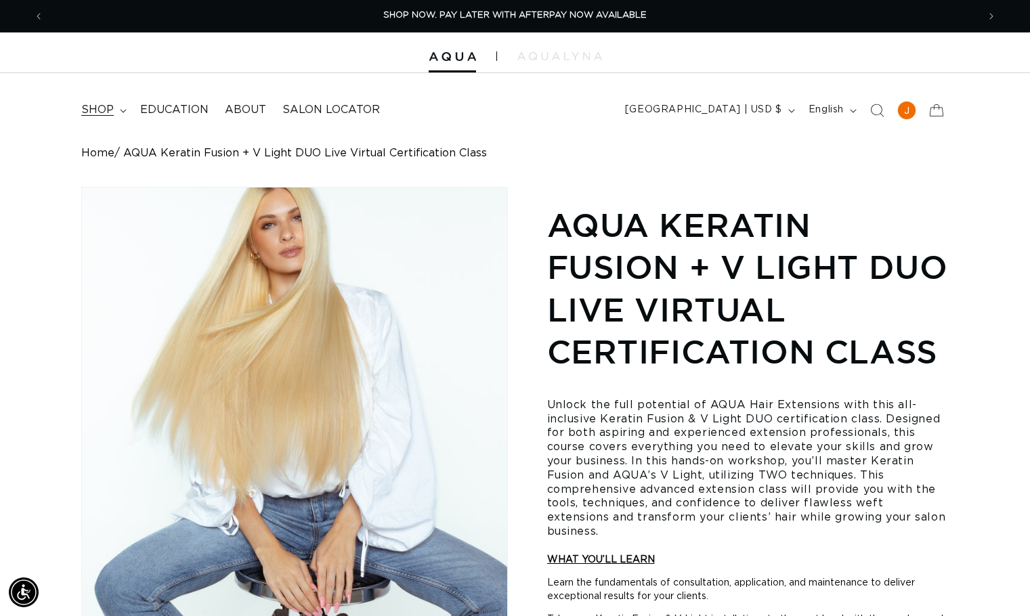
click at [87, 110] on span "shop" at bounding box center [97, 110] width 32 height 14
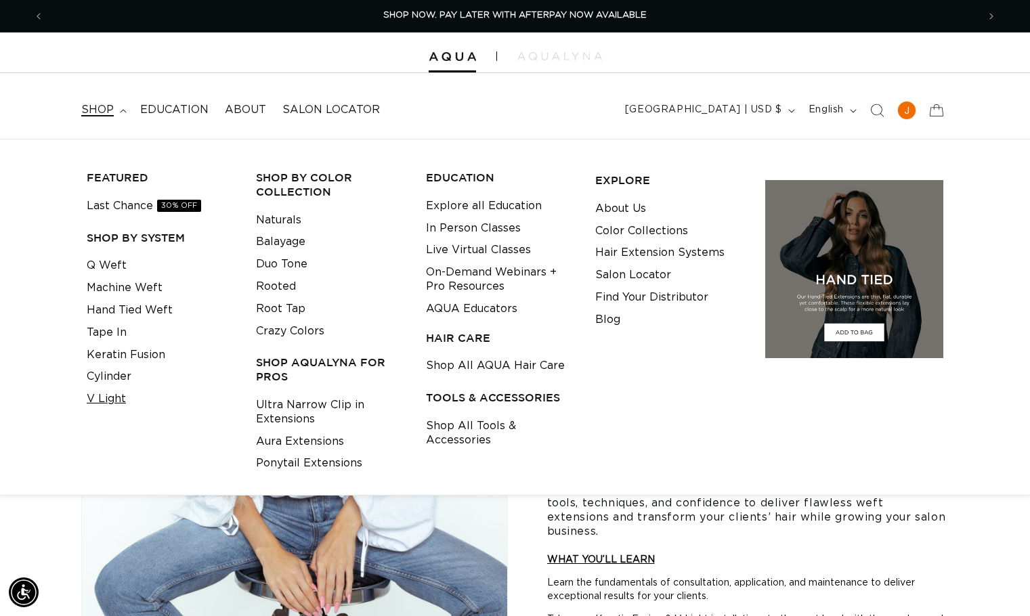
click at [114, 405] on link "V Light" at bounding box center [106, 399] width 39 height 22
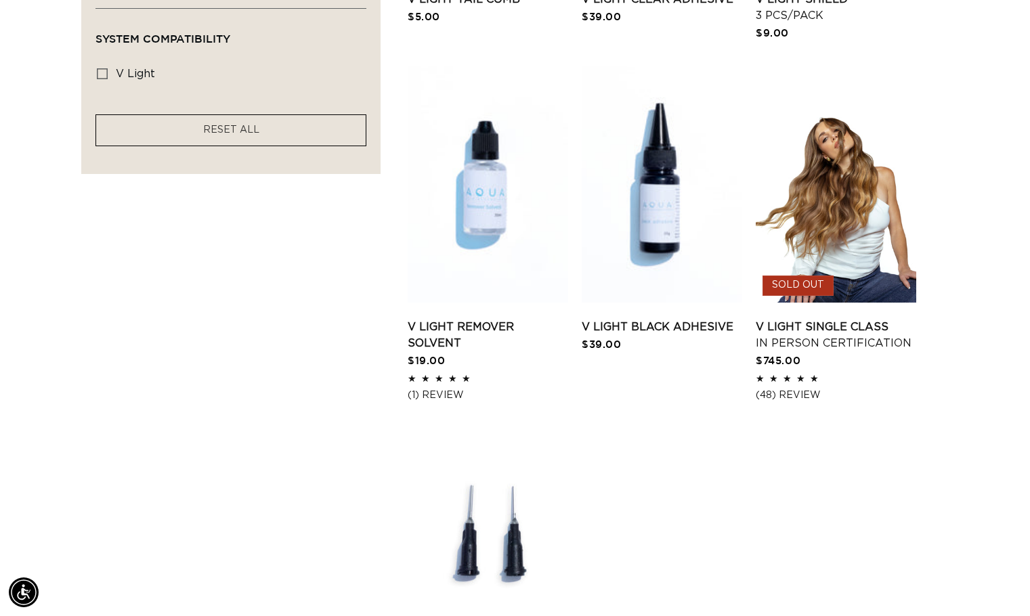
scroll to position [745, 0]
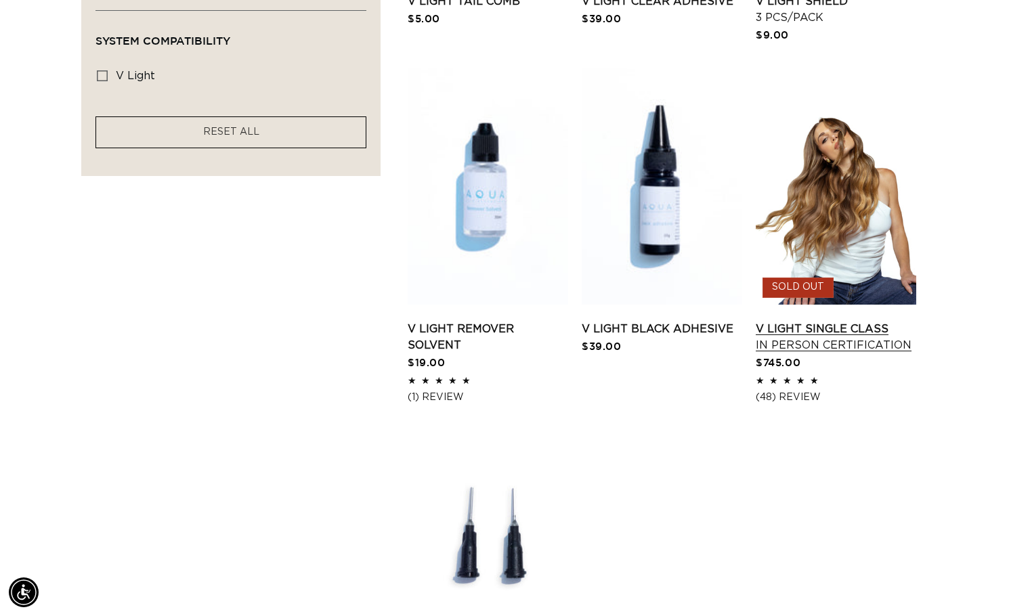
click at [886, 321] on link "V Light Single Class In Person Certification" at bounding box center [835, 337] width 160 height 32
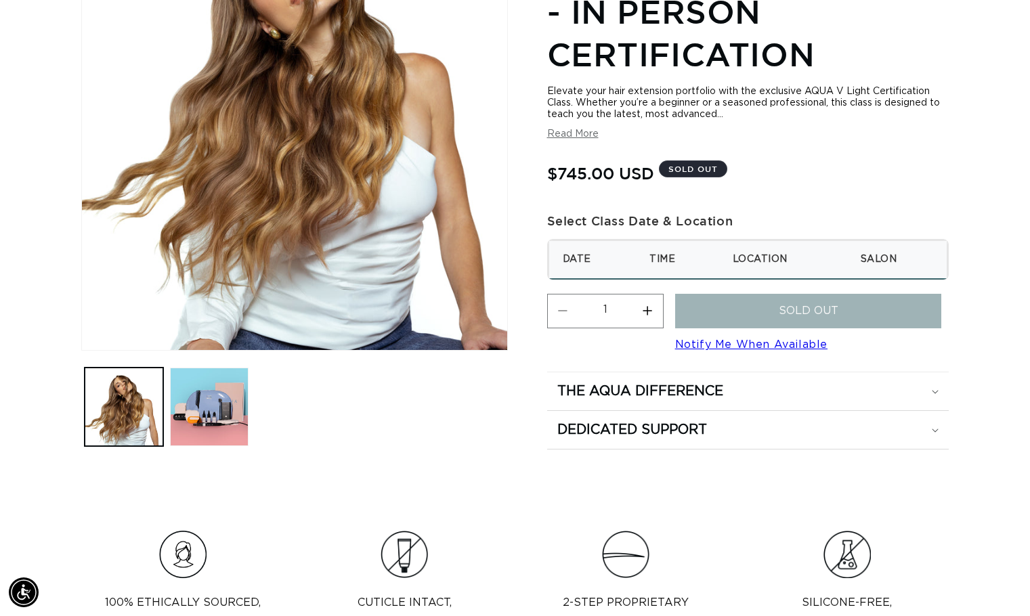
scroll to position [406, 0]
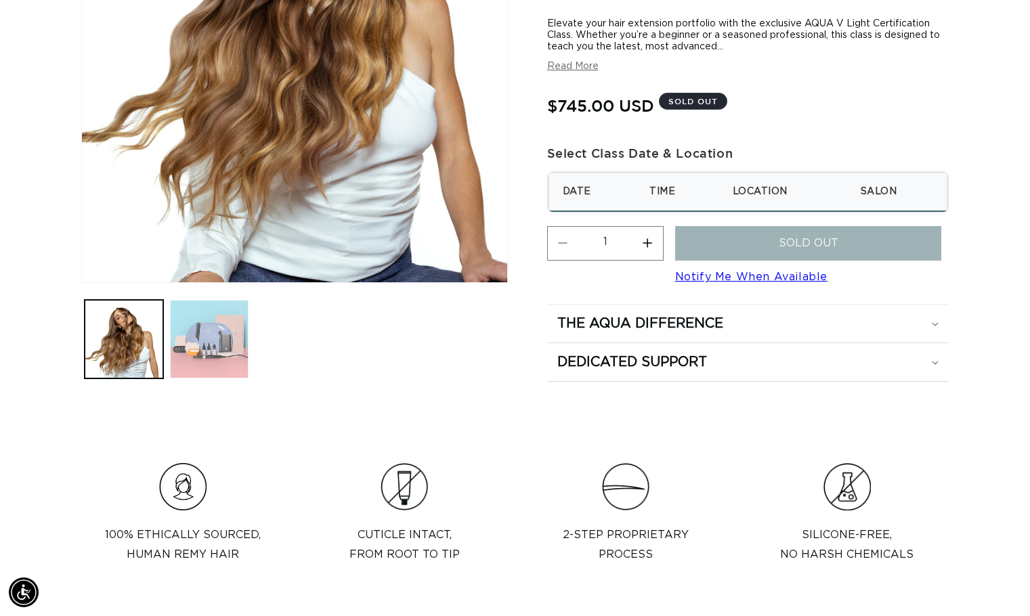
click at [230, 376] on button "Load image 2 in gallery view" at bounding box center [209, 339] width 79 height 79
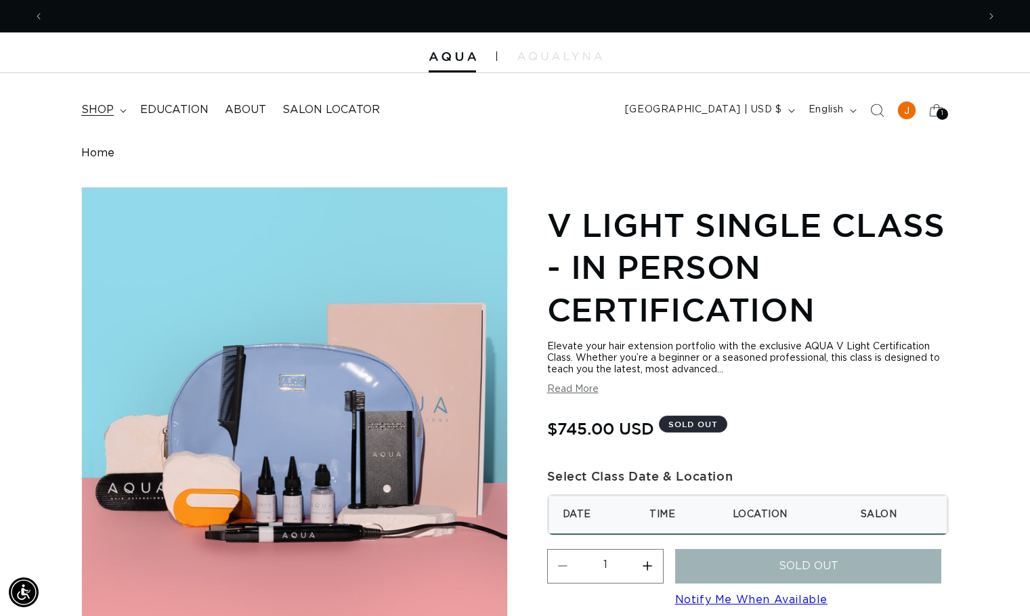
scroll to position [0, 1867]
click at [184, 112] on span "Education" at bounding box center [174, 110] width 68 height 14
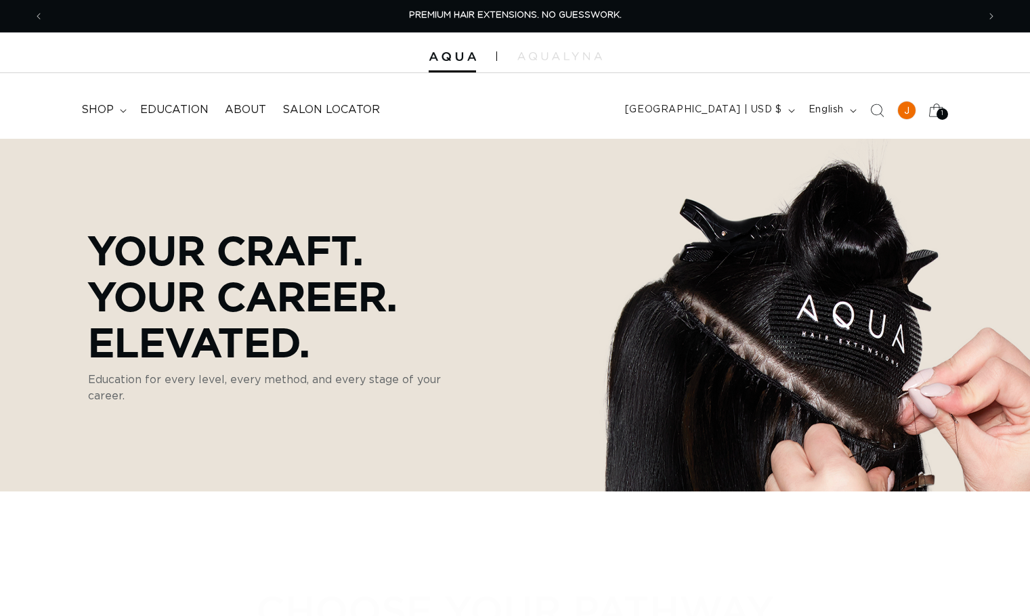
click at [933, 110] on icon at bounding box center [936, 110] width 32 height 32
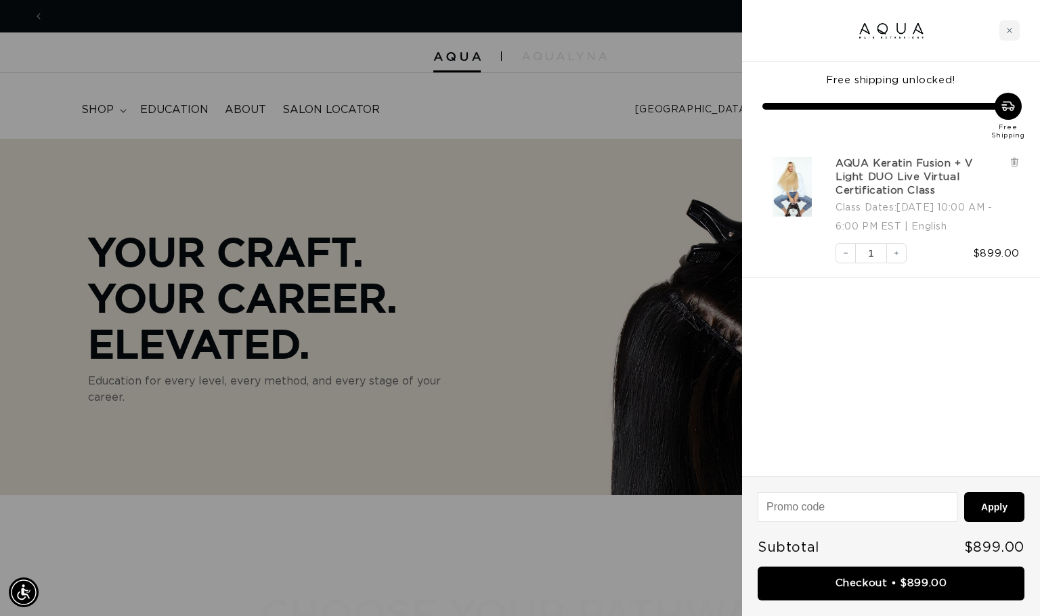
scroll to position [0, 944]
click at [889, 162] on link "AQUA Keratin Fusion + V Light DUO Live Virtual Certification Class" at bounding box center [918, 177] width 167 height 41
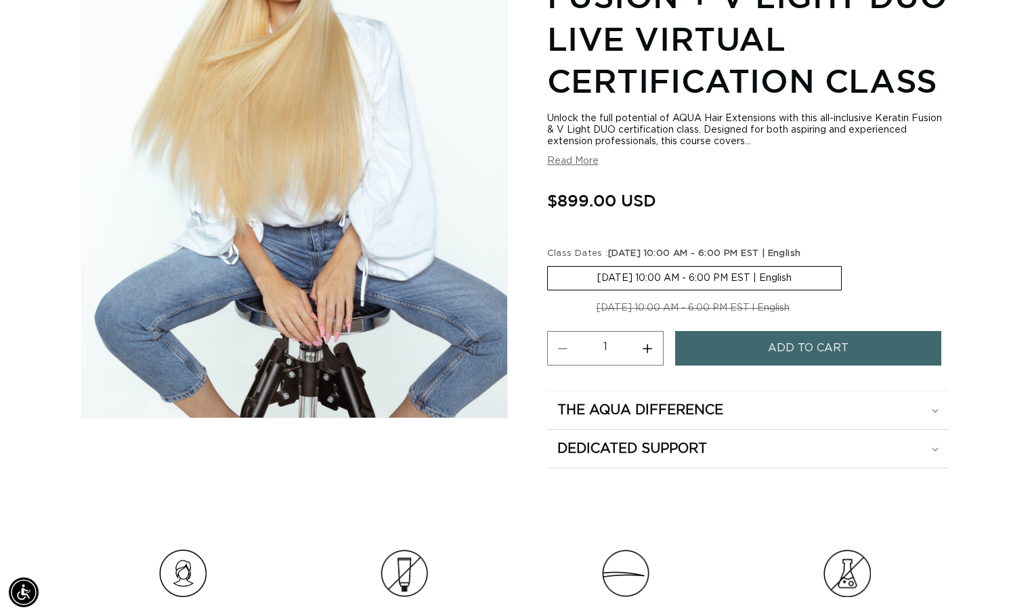
scroll to position [203, 0]
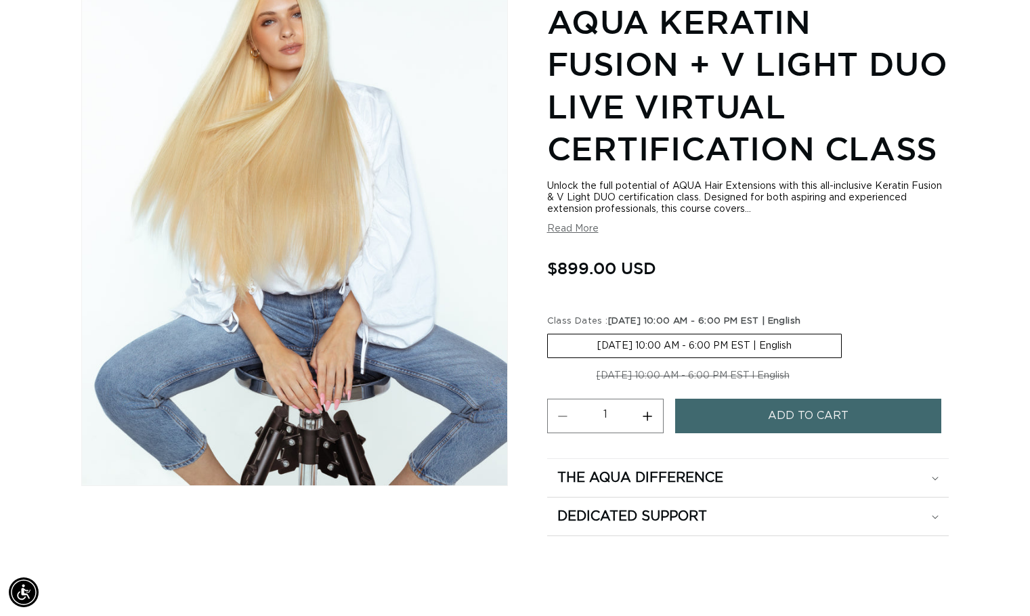
click at [563, 229] on button "Read More" at bounding box center [572, 229] width 51 height 12
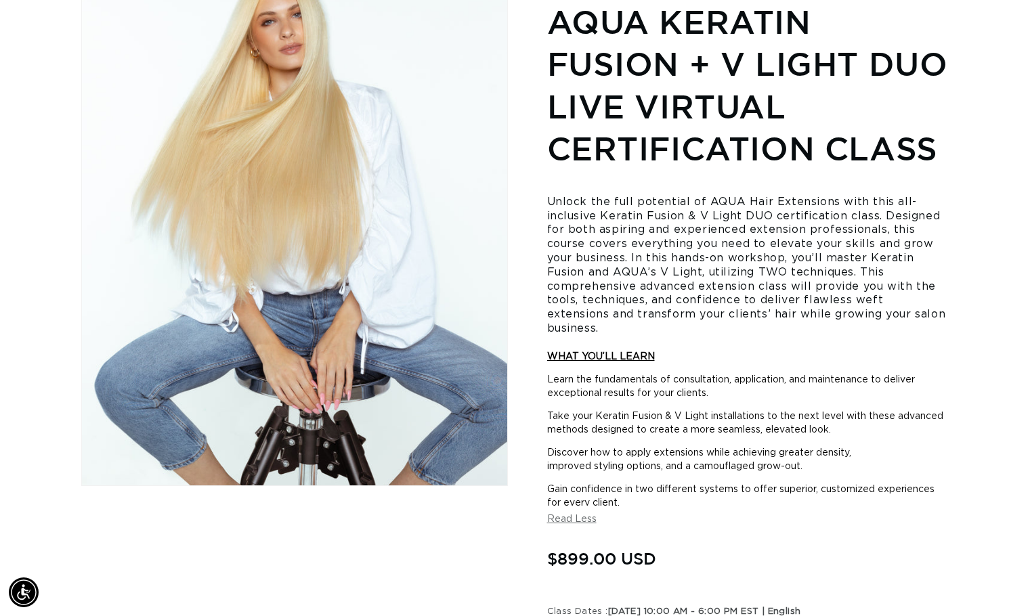
scroll to position [0, 0]
